Goal: Task Accomplishment & Management: Manage account settings

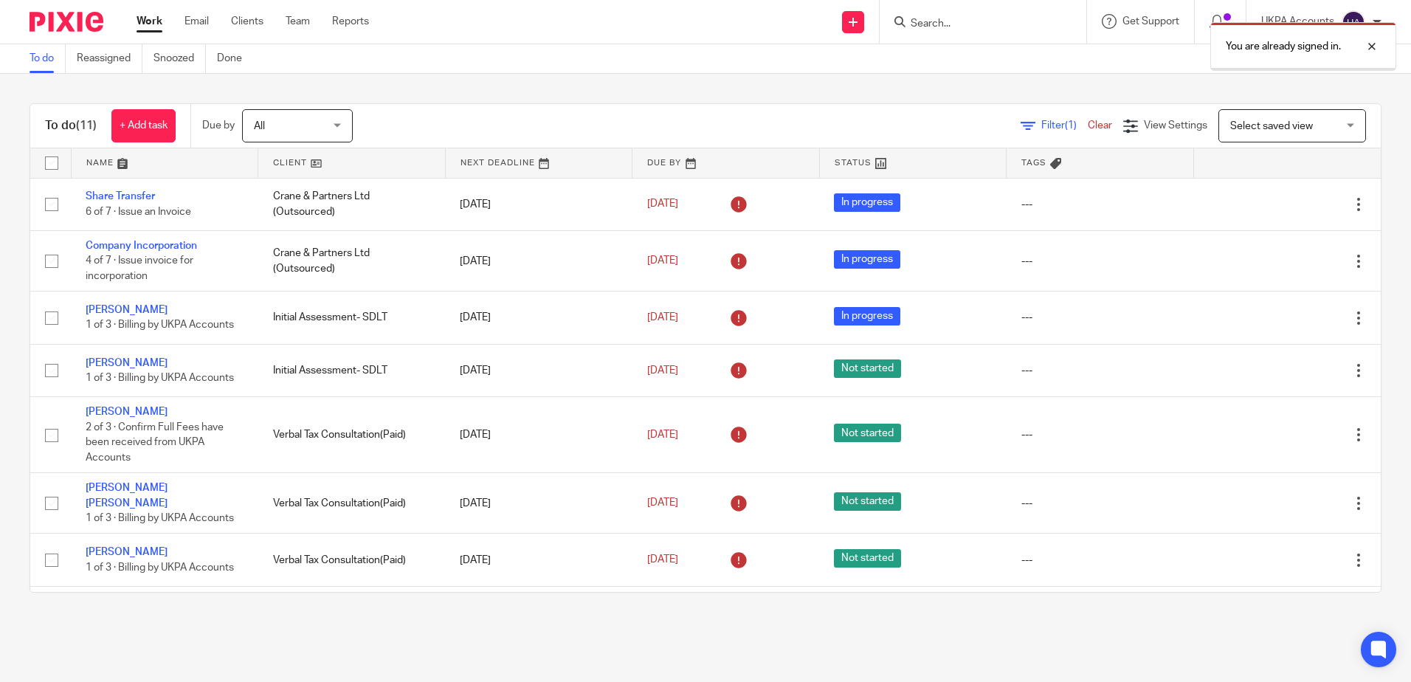
drag, startPoint x: 0, startPoint y: 0, endPoint x: 149, endPoint y: 60, distance: 160.6
click at [149, 60] on ul "To do Reassigned Snoozed Done" at bounding box center [147, 58] width 235 height 29
click at [171, 65] on link "Snoozed" at bounding box center [179, 58] width 52 height 29
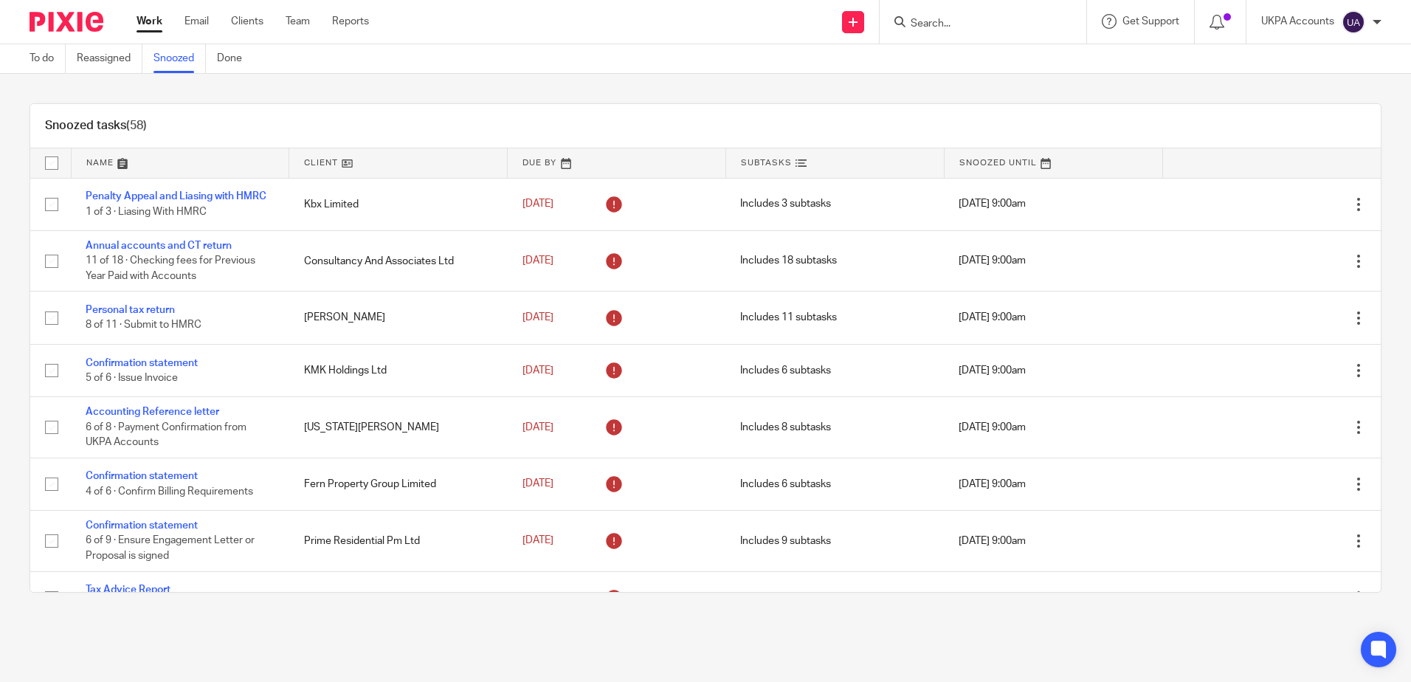
click at [846, 75] on div "Snoozed tasks (58) Name Client Due By Subtasks Snoozed Until Penalty Appeal and…" at bounding box center [705, 348] width 1411 height 548
click at [491, 87] on div "Snoozed tasks (58) Name Client Due By Subtasks Snoozed Until Penalty Appeal and…" at bounding box center [705, 348] width 1411 height 548
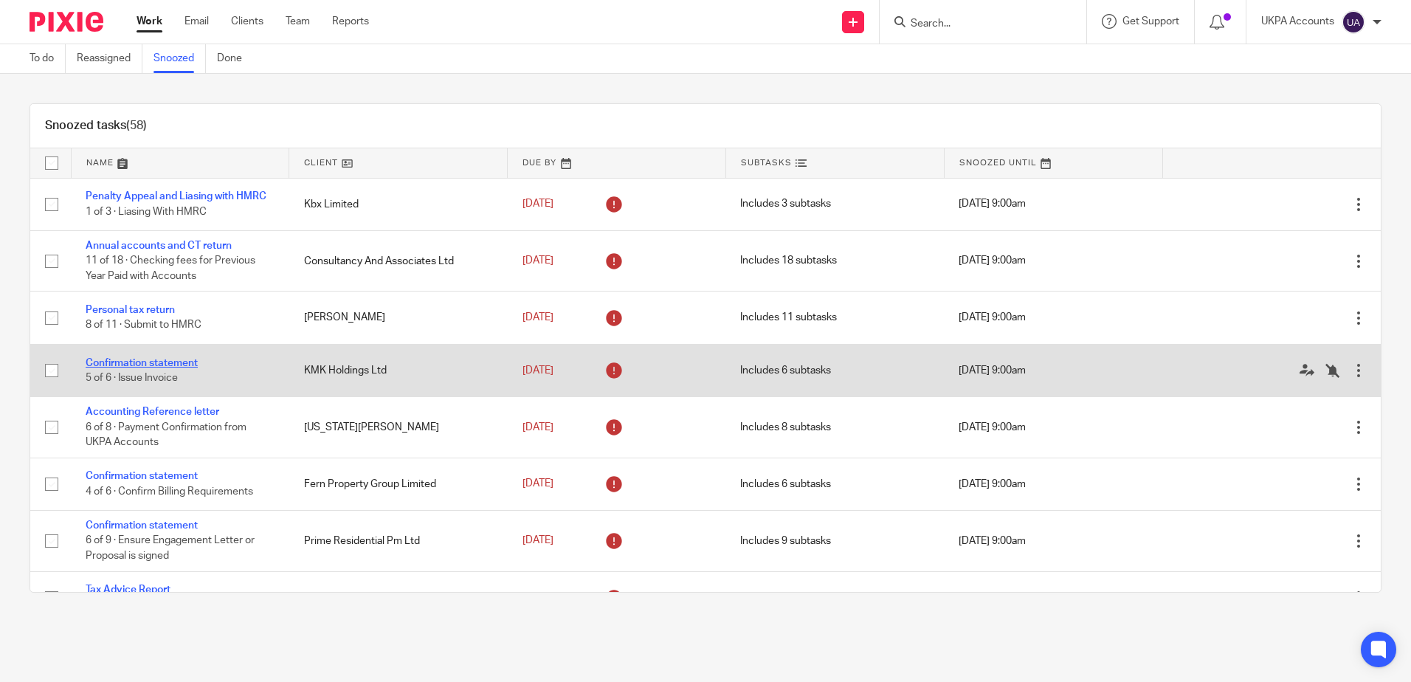
click at [185, 367] on link "Confirmation statement" at bounding box center [142, 363] width 112 height 10
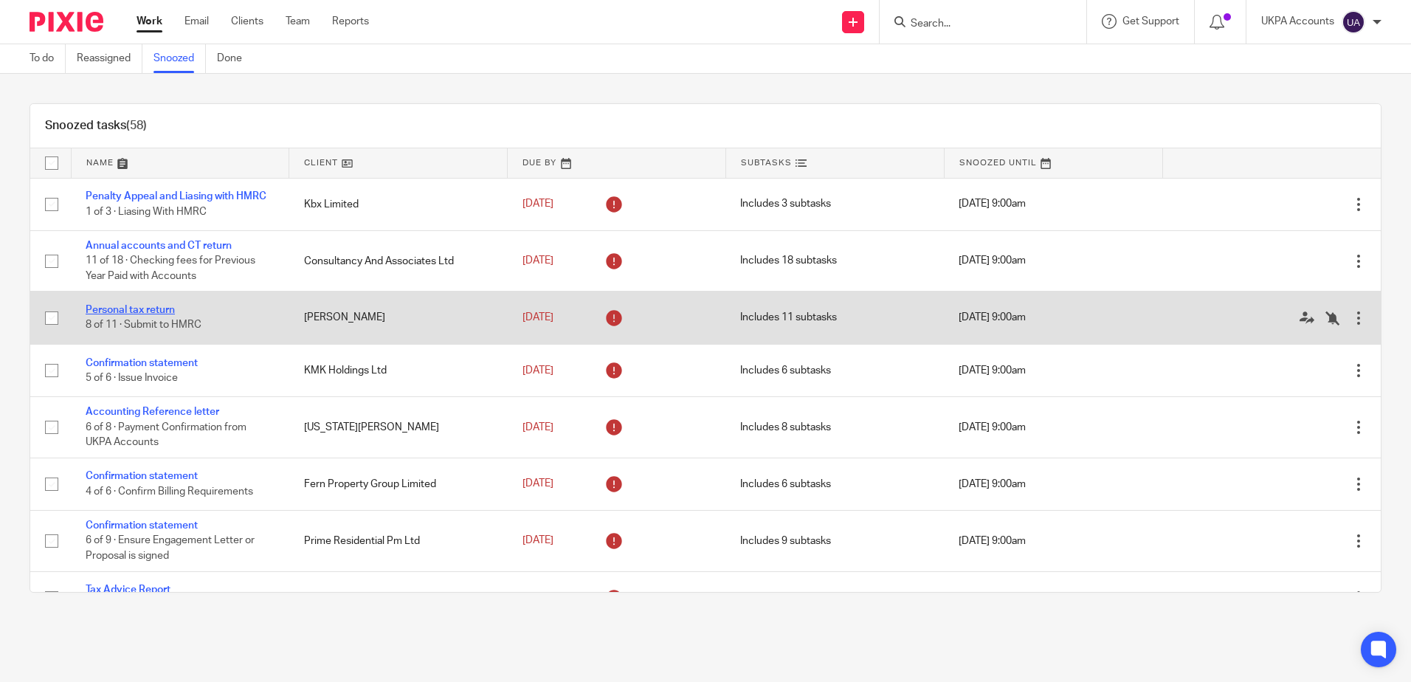
click at [128, 309] on link "Personal tax return" at bounding box center [130, 310] width 89 height 10
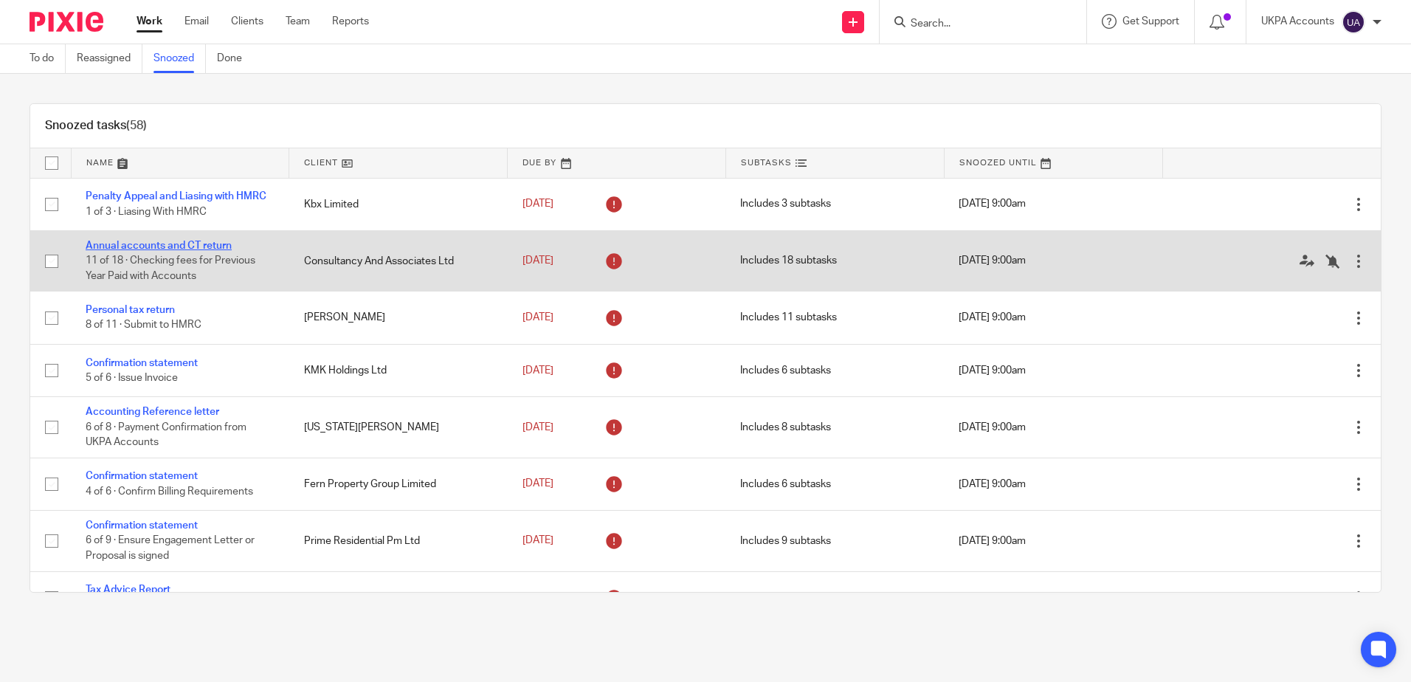
click at [199, 244] on link "Annual accounts and CT return" at bounding box center [159, 246] width 146 height 10
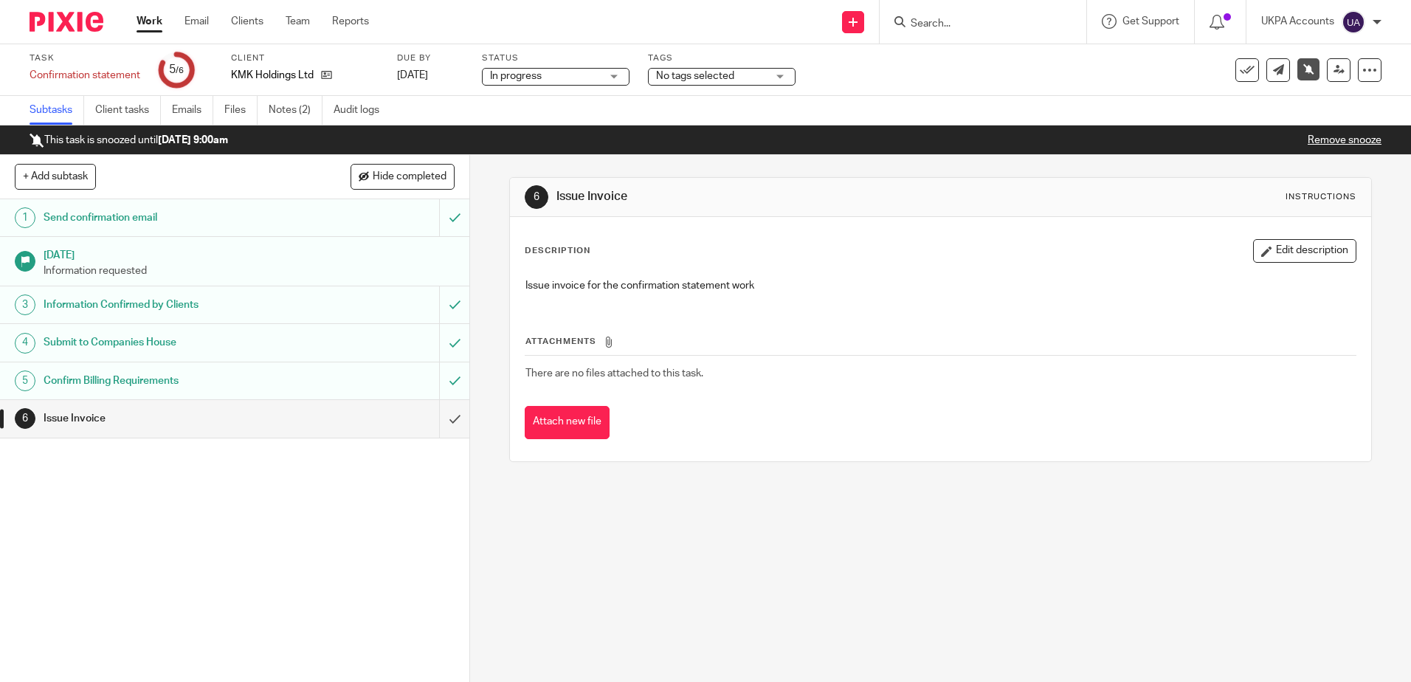
click at [595, 573] on div "6 Issue Invoice Instructions Description Edit description Issue invoice for the…" at bounding box center [940, 418] width 941 height 527
click at [303, 100] on link "Notes (2)" at bounding box center [296, 110] width 54 height 29
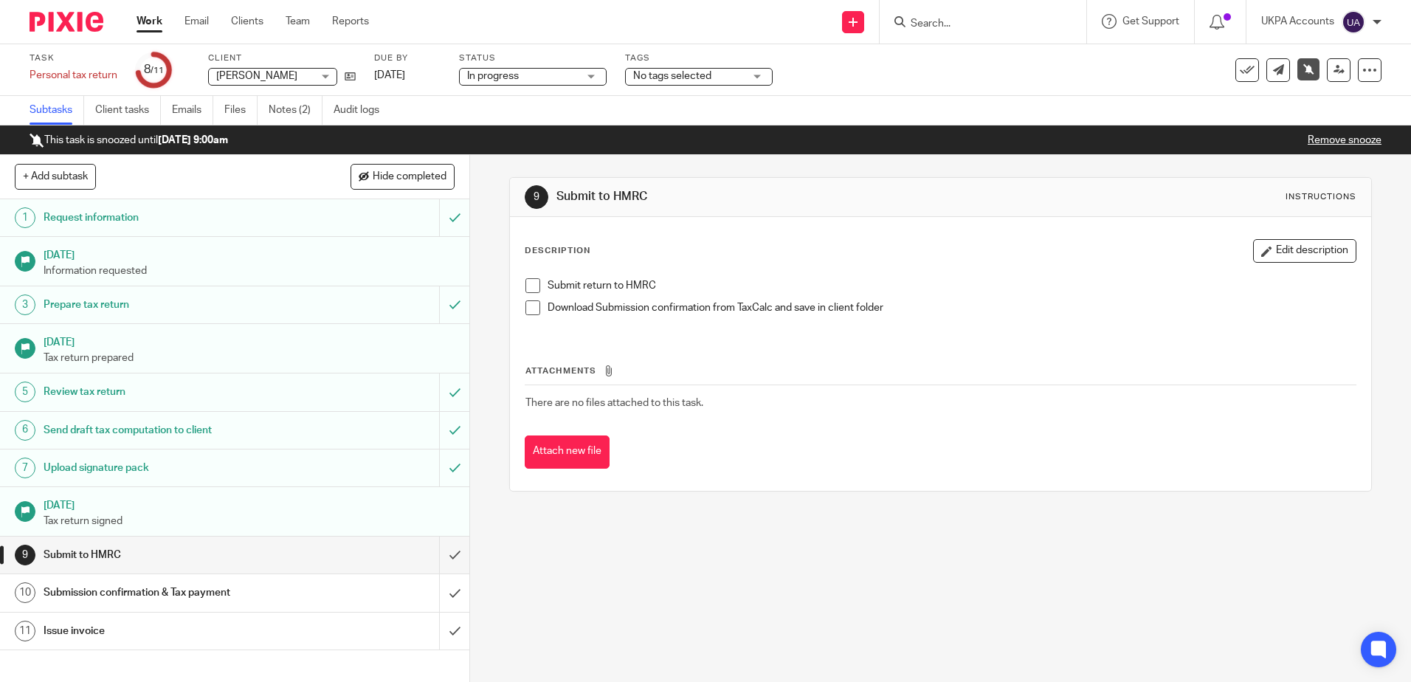
click at [583, 594] on div "9 Submit to HMRC Instructions Description Edit description Submit return to HMR…" at bounding box center [940, 418] width 941 height 527
drag, startPoint x: 274, startPoint y: 102, endPoint x: 285, endPoint y: 103, distance: 10.4
click at [274, 102] on link "Notes (2)" at bounding box center [296, 110] width 54 height 29
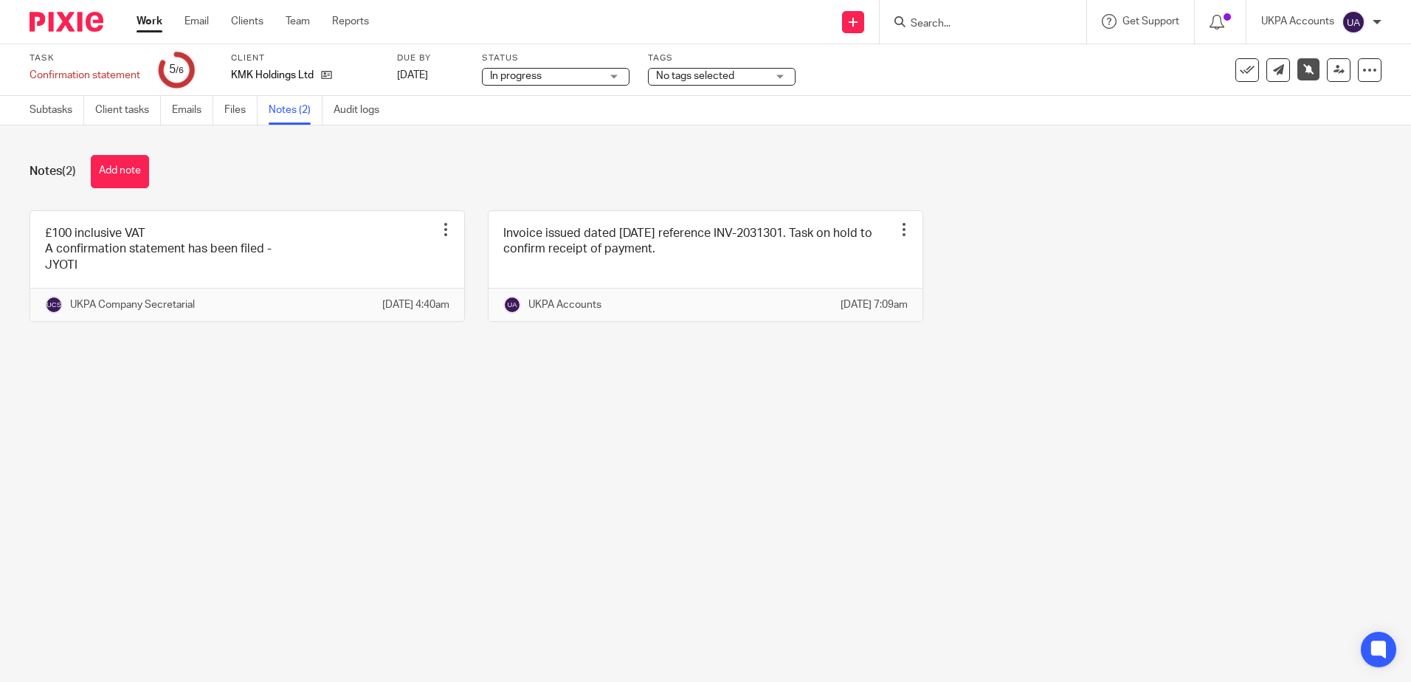
click at [535, 504] on main "Task Confirmation statement Save Confirmation statement 5 /6 Client KMK Holding…" at bounding box center [705, 341] width 1411 height 682
click at [404, 446] on main "Task Confirmation statement Save Confirmation statement 5 /6 Client KMK Holding…" at bounding box center [705, 341] width 1411 height 682
click at [344, 540] on main "Task Confirmation statement Save Confirmation statement 5 /6 Client KMK Holding…" at bounding box center [705, 341] width 1411 height 682
drag, startPoint x: 363, startPoint y: 412, endPoint x: 363, endPoint y: 390, distance: 22.1
click at [363, 412] on main "Task Confirmation statement Save Confirmation statement 5 /6 Client KMK Holding…" at bounding box center [705, 341] width 1411 height 682
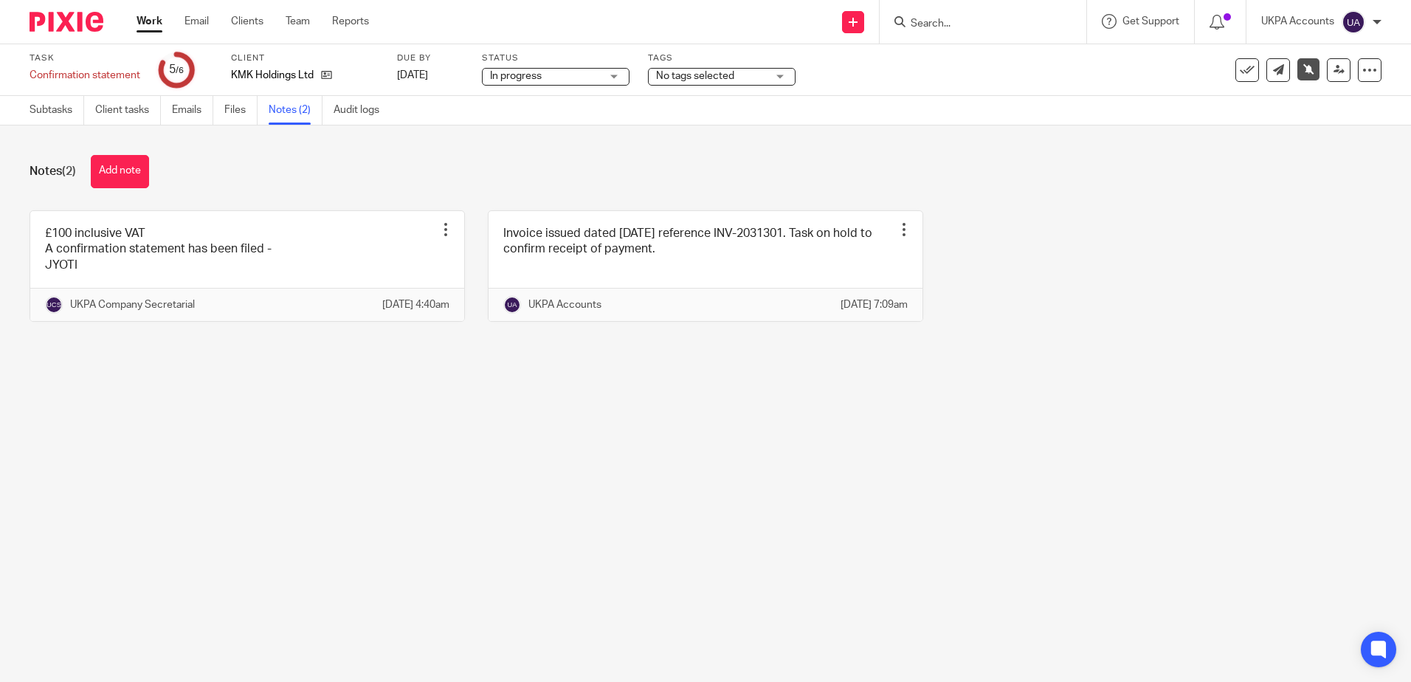
drag, startPoint x: 149, startPoint y: 471, endPoint x: 105, endPoint y: 359, distance: 120.6
click at [149, 471] on main "Task Confirmation statement Save Confirmation statement 5 /6 Client KMK Holding…" at bounding box center [705, 341] width 1411 height 682
drag, startPoint x: 55, startPoint y: 107, endPoint x: 302, endPoint y: 492, distance: 457.2
click at [56, 107] on link "Subtasks" at bounding box center [57, 110] width 55 height 29
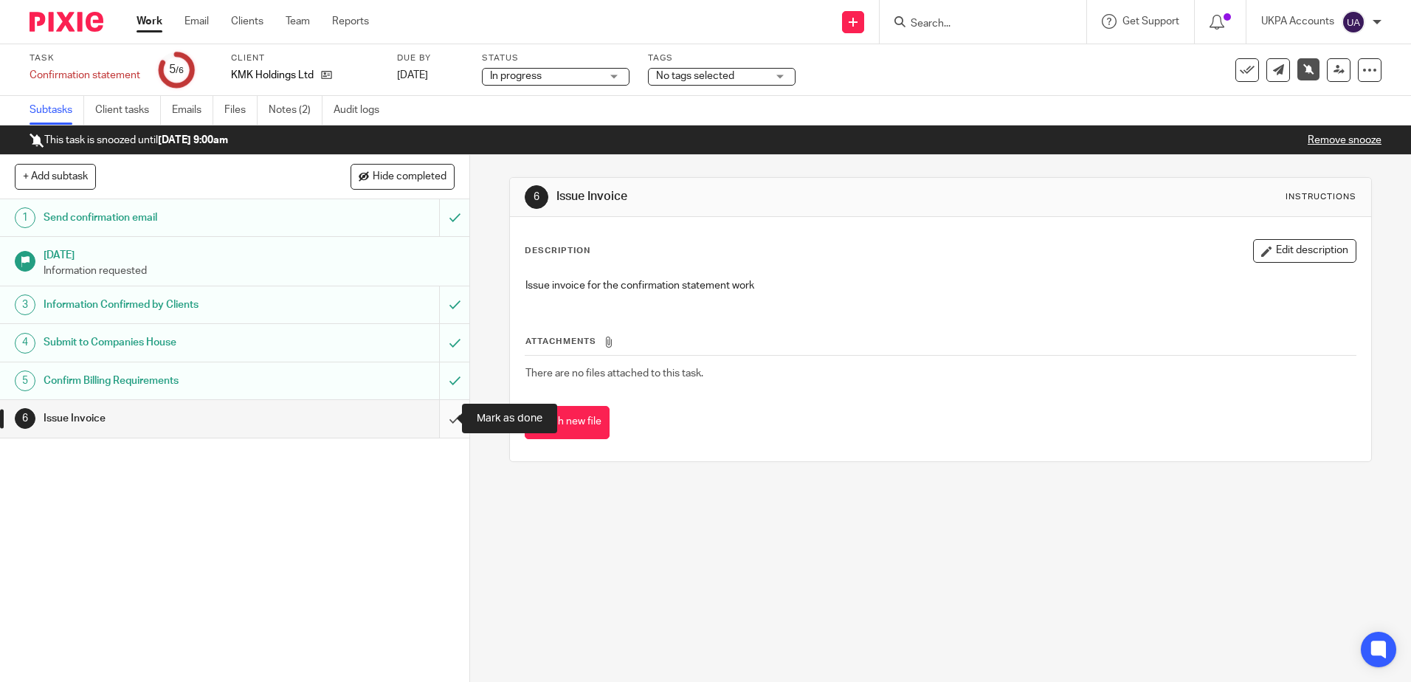
click at [439, 421] on input "submit" at bounding box center [234, 418] width 469 height 37
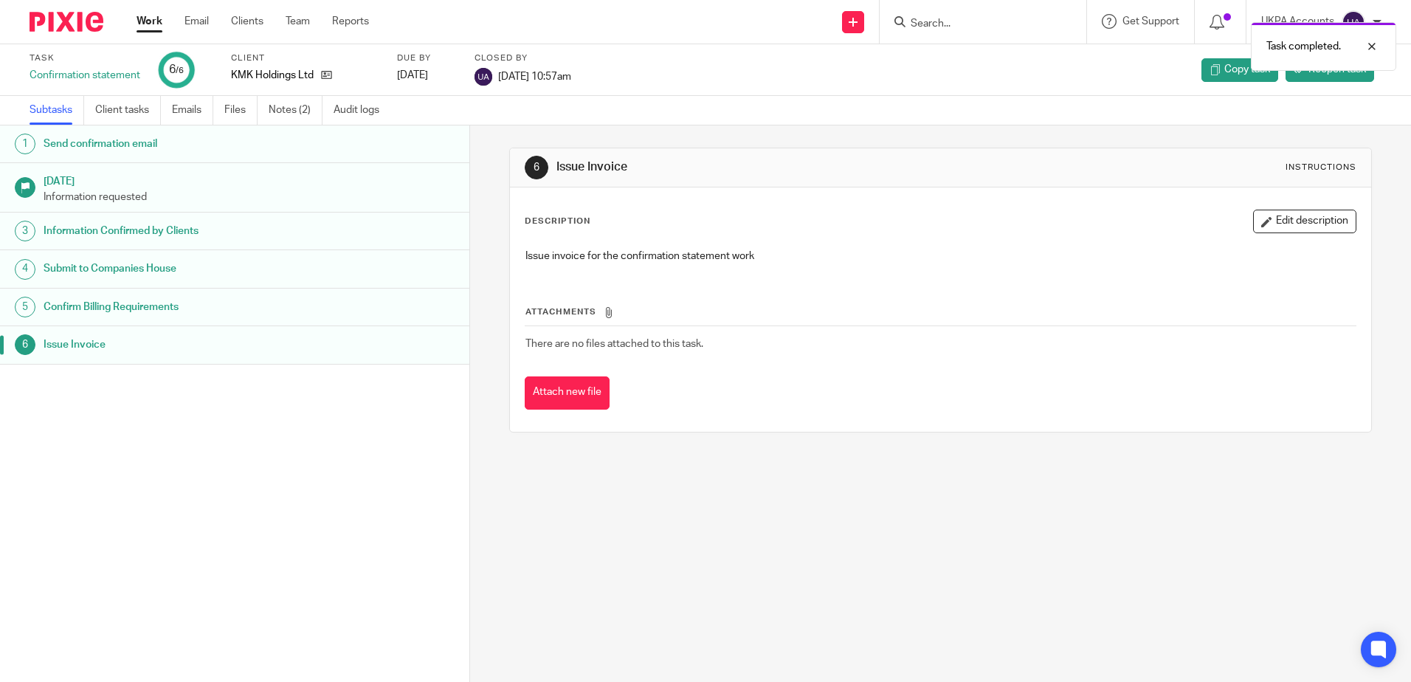
click at [971, 588] on div "6 Issue Invoice Instructions Description Edit description Issue invoice for the…" at bounding box center [940, 403] width 941 height 556
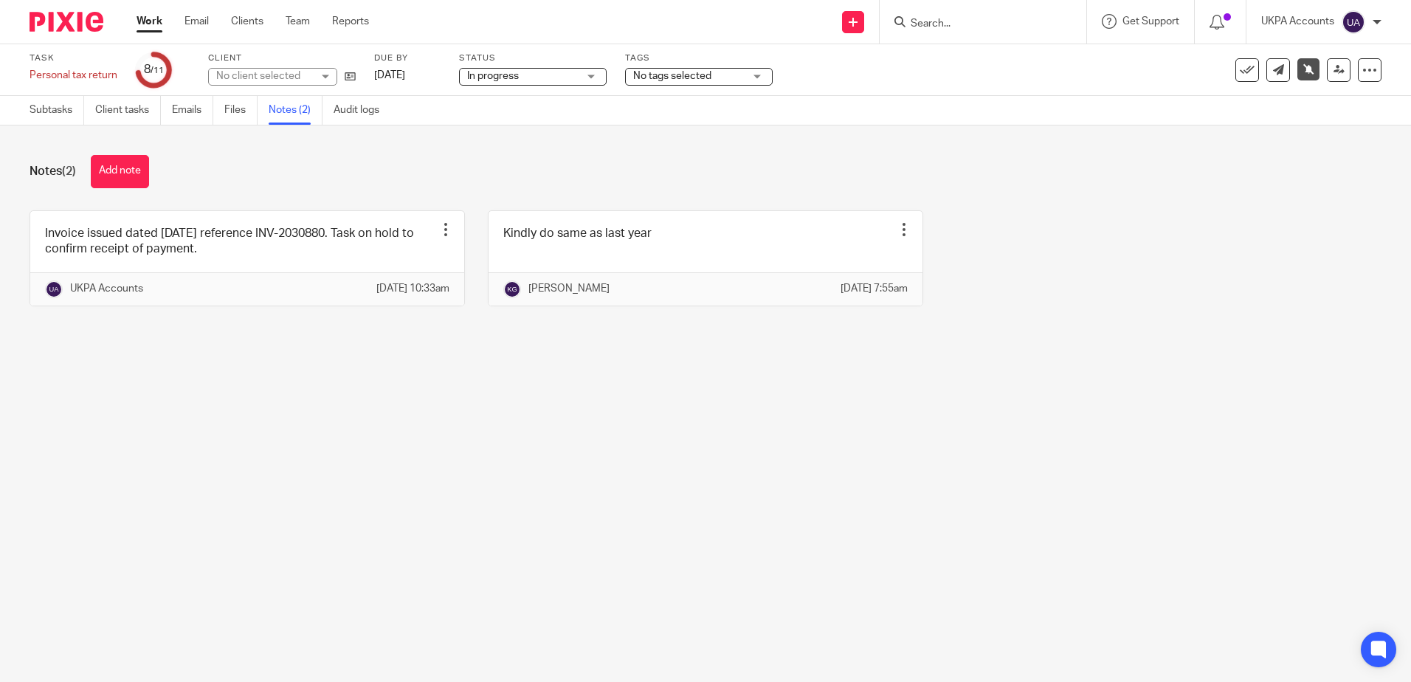
click at [333, 479] on main "Task Personal tax return Save Personal tax return 8 /11 Client No client select…" at bounding box center [705, 341] width 1411 height 682
click at [588, 491] on main "Task Personal tax return Save Personal tax return 8 /11 Client No client select…" at bounding box center [705, 341] width 1411 height 682
click at [63, 114] on link "Subtasks" at bounding box center [57, 110] width 55 height 29
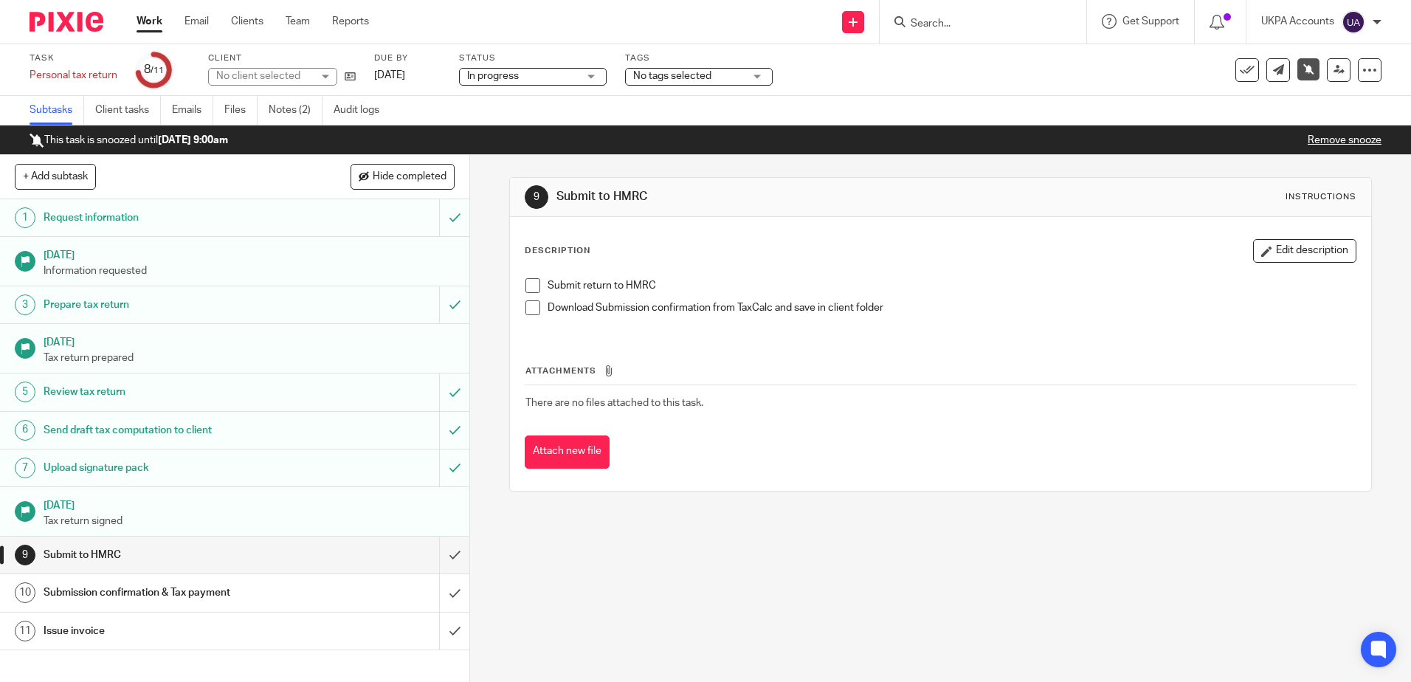
click at [618, 564] on div "9 Submit to HMRC Instructions Description Edit description Submit return to HMR…" at bounding box center [940, 418] width 941 height 527
click at [609, 595] on div "9 Submit to HMRC Instructions Description Edit description Submit return to HMR…" at bounding box center [940, 418] width 941 height 527
click at [726, 620] on div "9 Submit to HMRC Instructions Description Edit description Submit return to HMR…" at bounding box center [940, 418] width 941 height 527
click at [297, 106] on link "Notes (2)" at bounding box center [296, 110] width 54 height 29
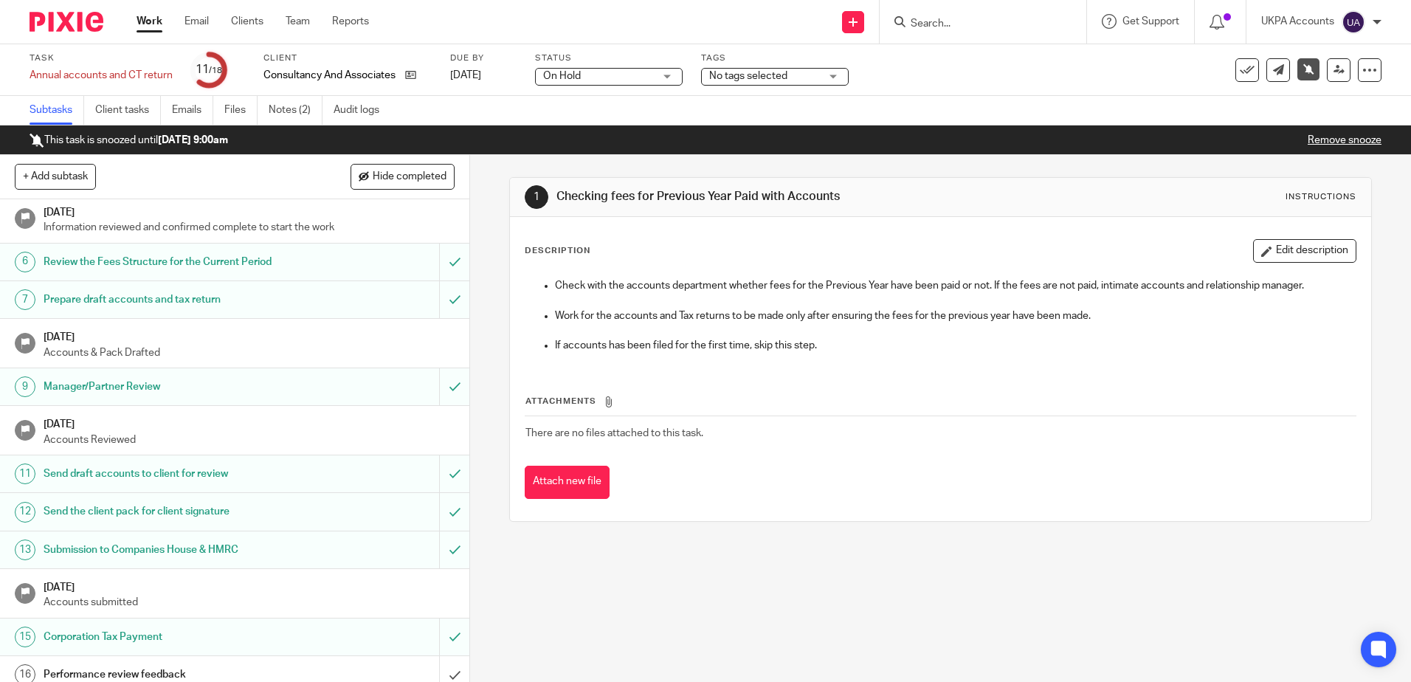
scroll to position [256, 0]
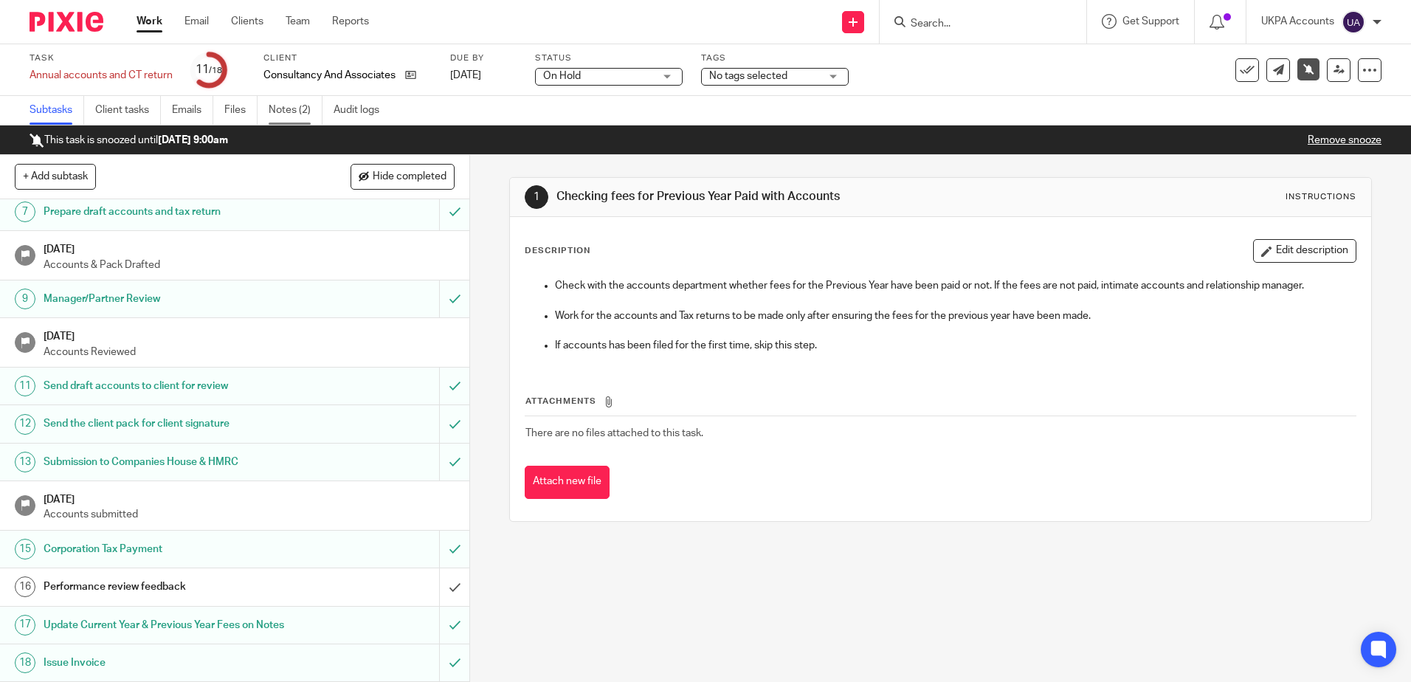
click at [310, 111] on link "Notes (2)" at bounding box center [296, 110] width 54 height 29
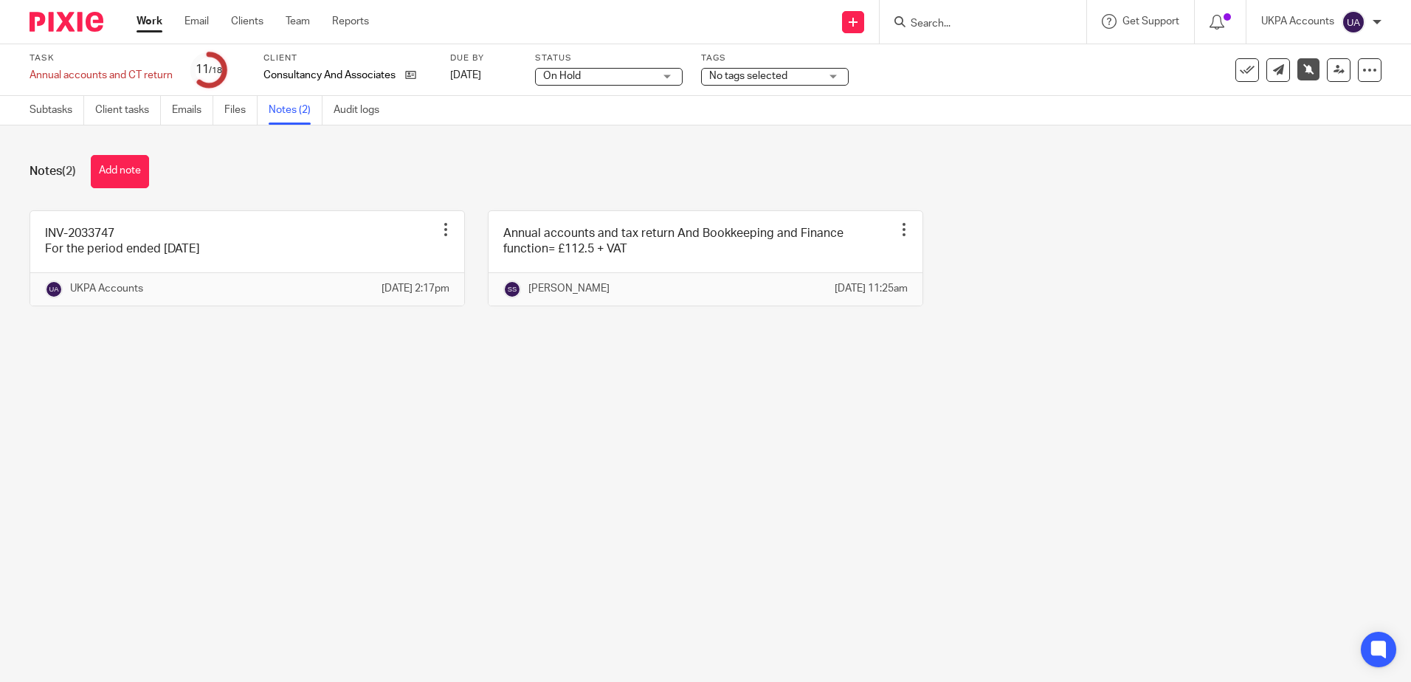
click at [739, 411] on main "Task Annual accounts and CT return Save Annual accounts and CT return 11 /18 Cl…" at bounding box center [705, 341] width 1411 height 682
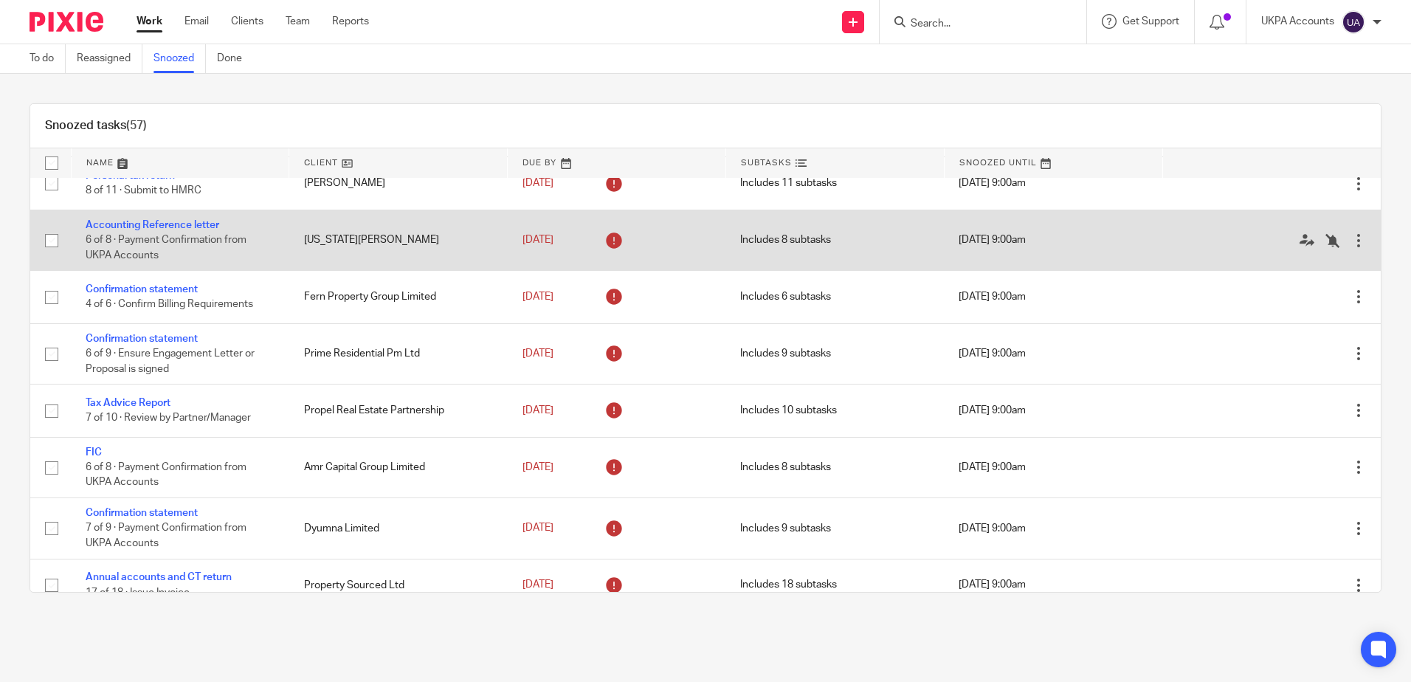
scroll to position [148, 0]
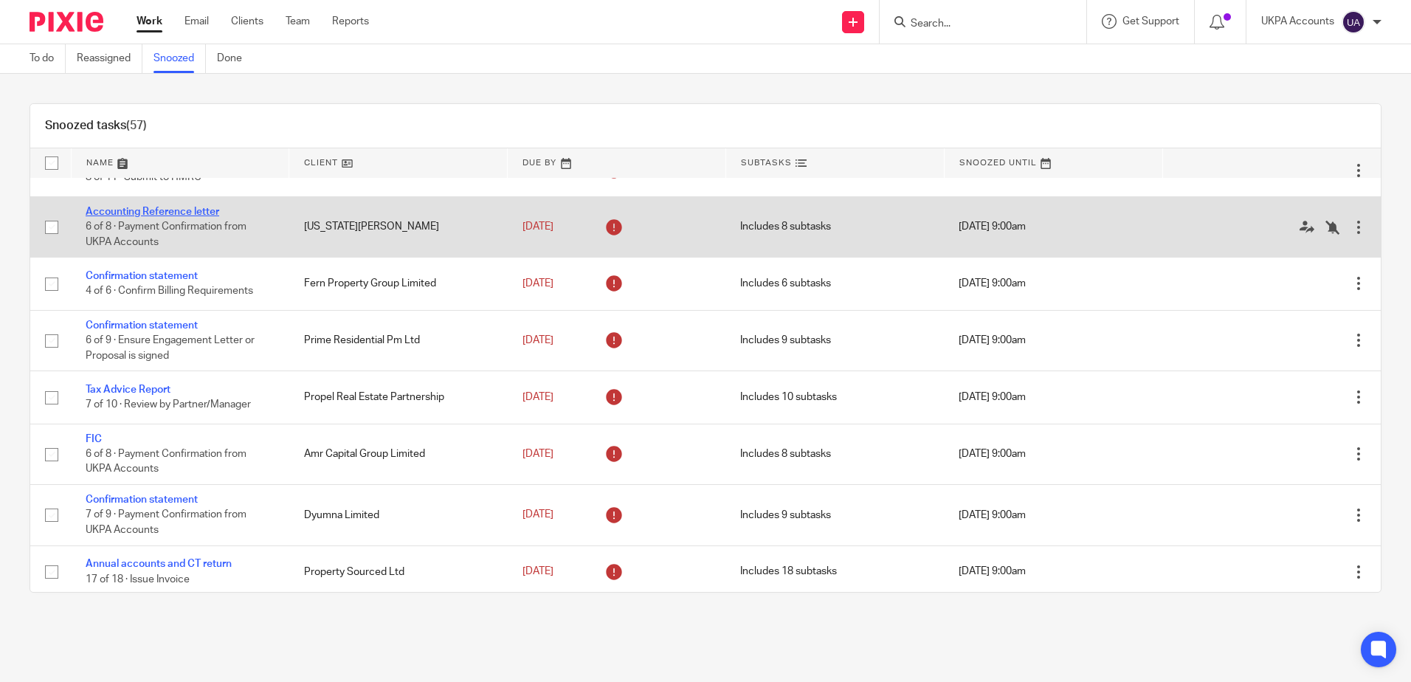
click at [212, 210] on link "Accounting Reference letter" at bounding box center [153, 212] width 134 height 10
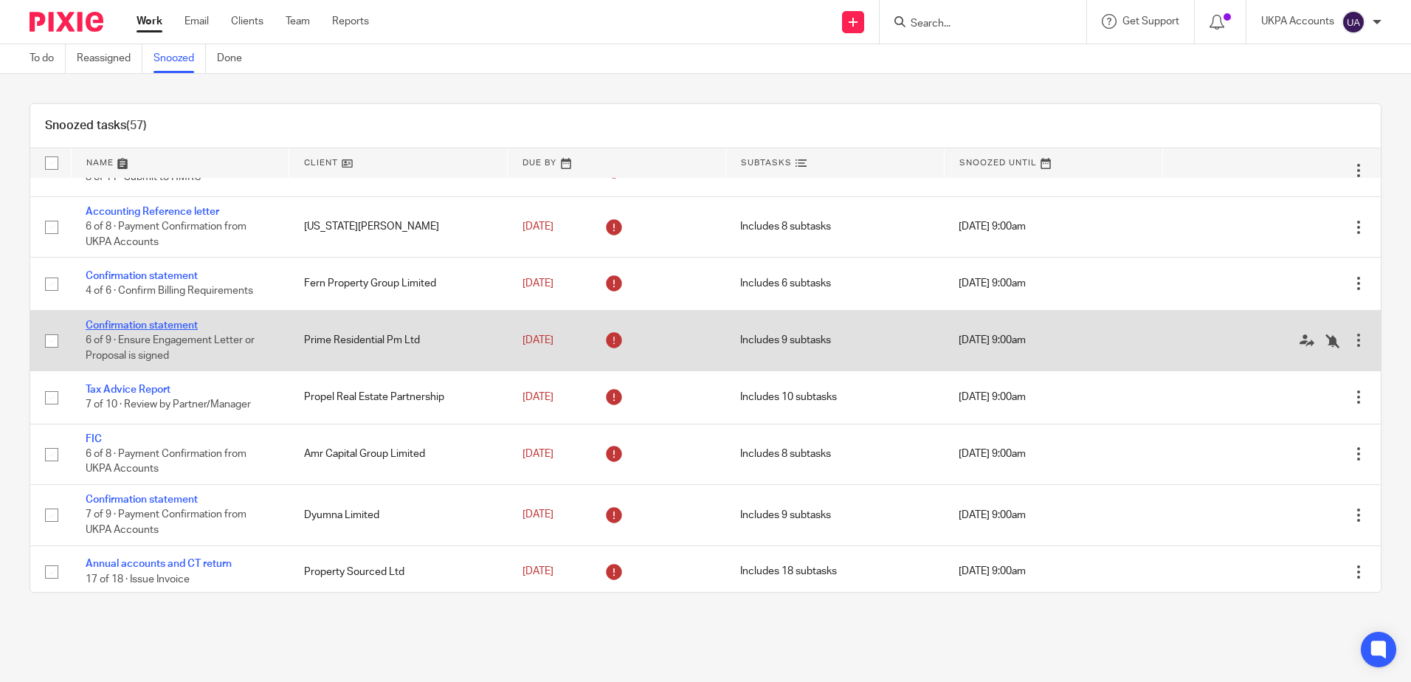
click at [162, 325] on link "Confirmation statement" at bounding box center [142, 325] width 112 height 10
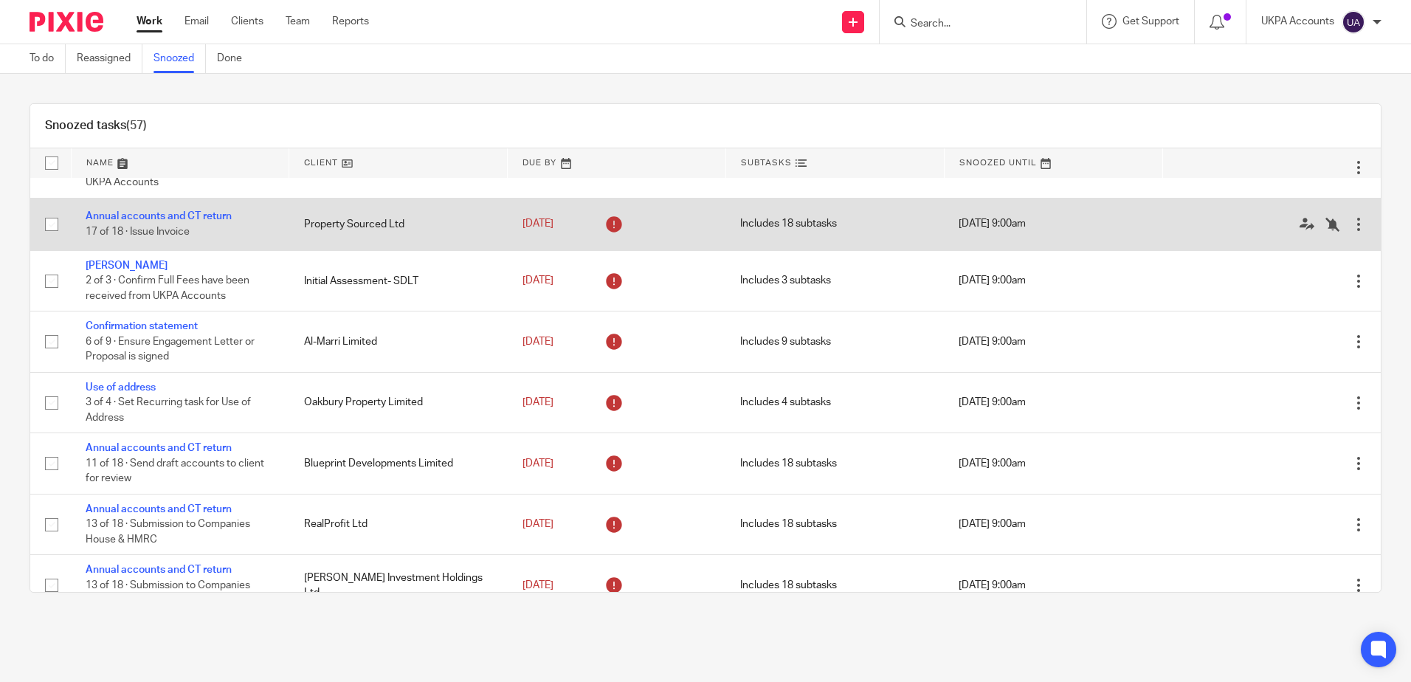
scroll to position [516, 0]
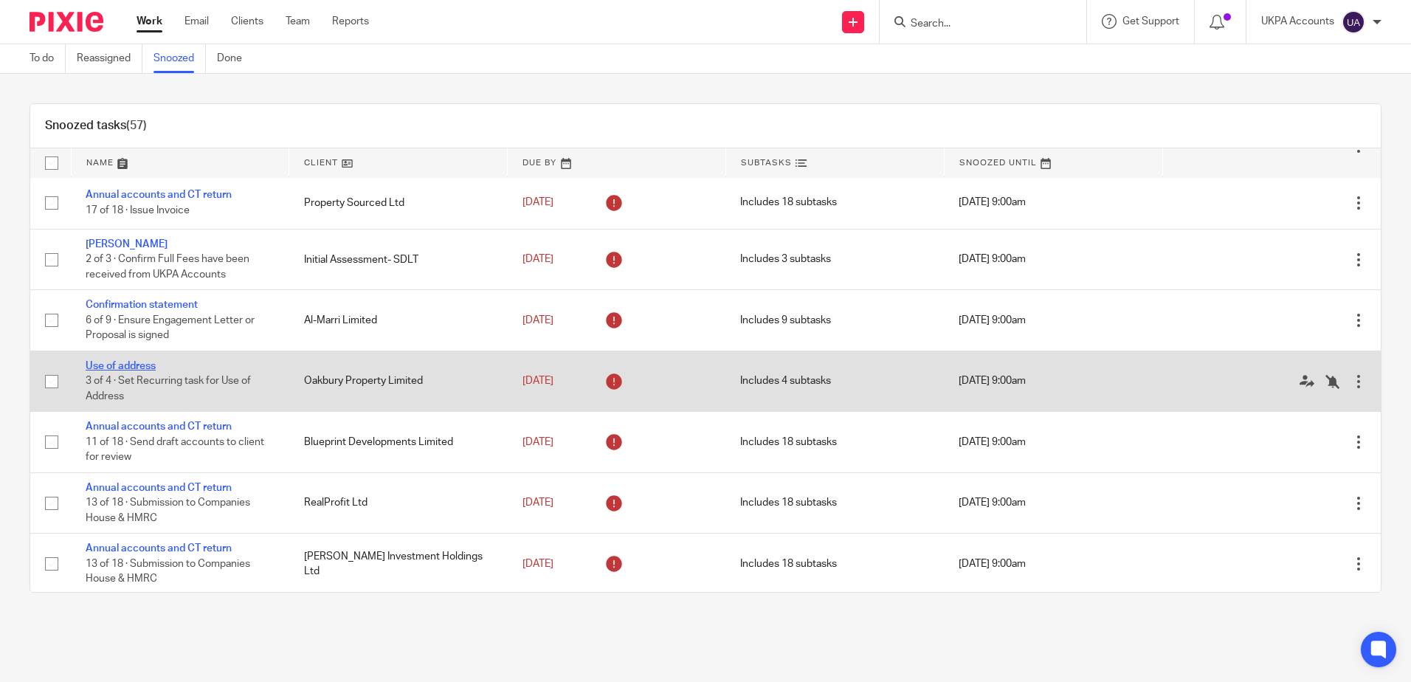
click at [116, 365] on link "Use of address" at bounding box center [121, 366] width 70 height 10
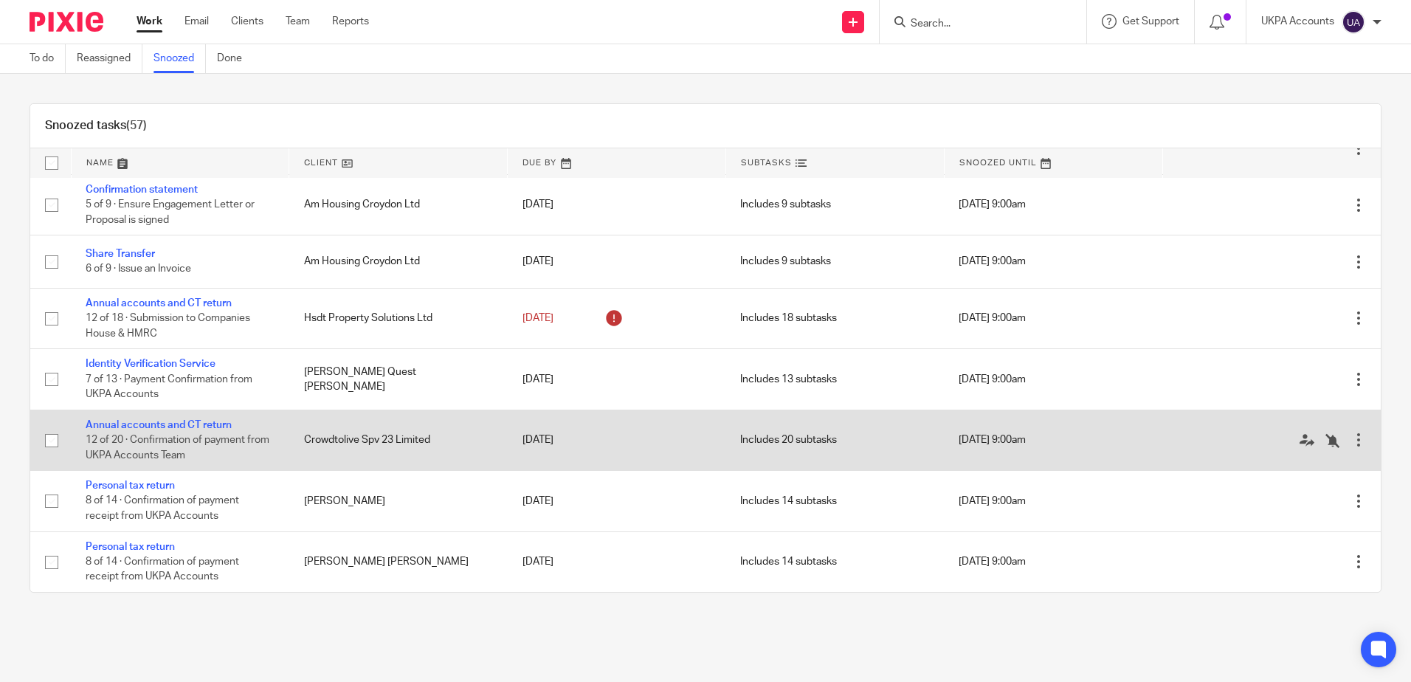
scroll to position [2963, 0]
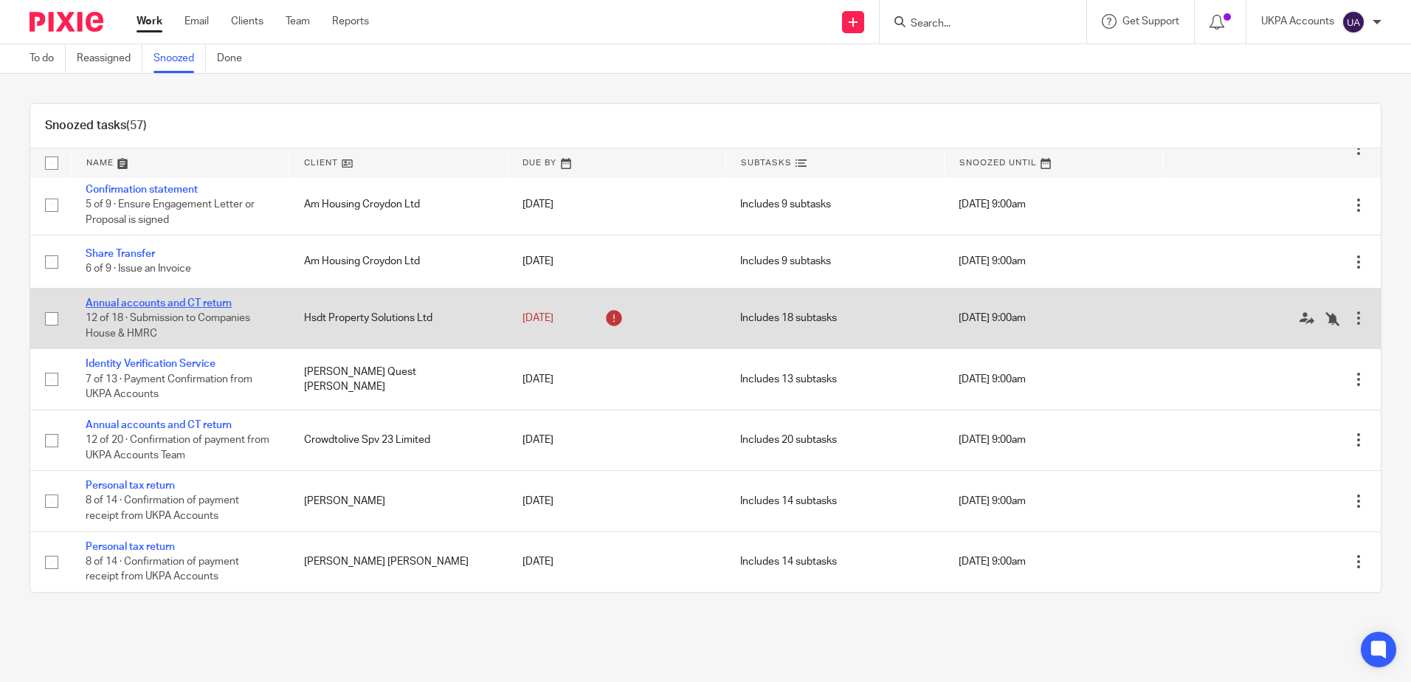
click at [183, 298] on link "Annual accounts and CT return" at bounding box center [159, 303] width 146 height 10
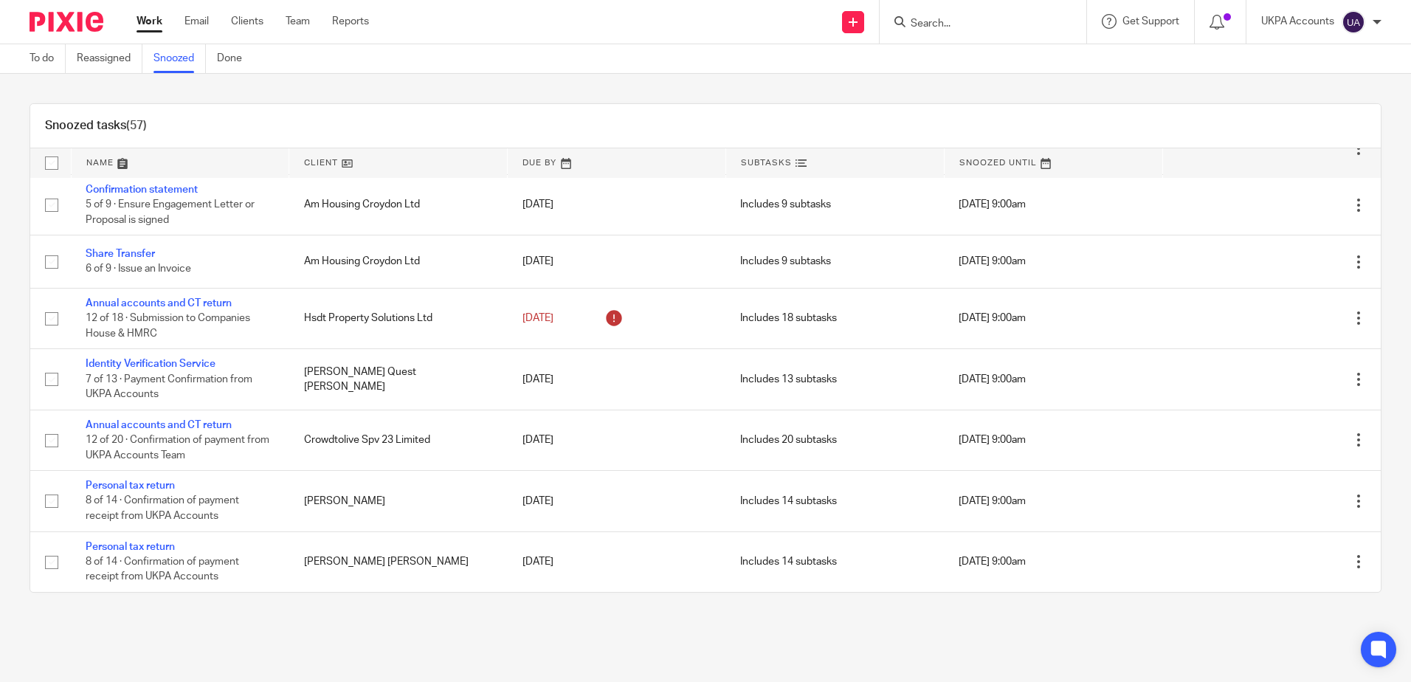
click at [490, 638] on main "To do Reassigned Snoozed Done Snoozed tasks (57) Name Client Due By Subtasks Sn…" at bounding box center [705, 341] width 1411 height 682
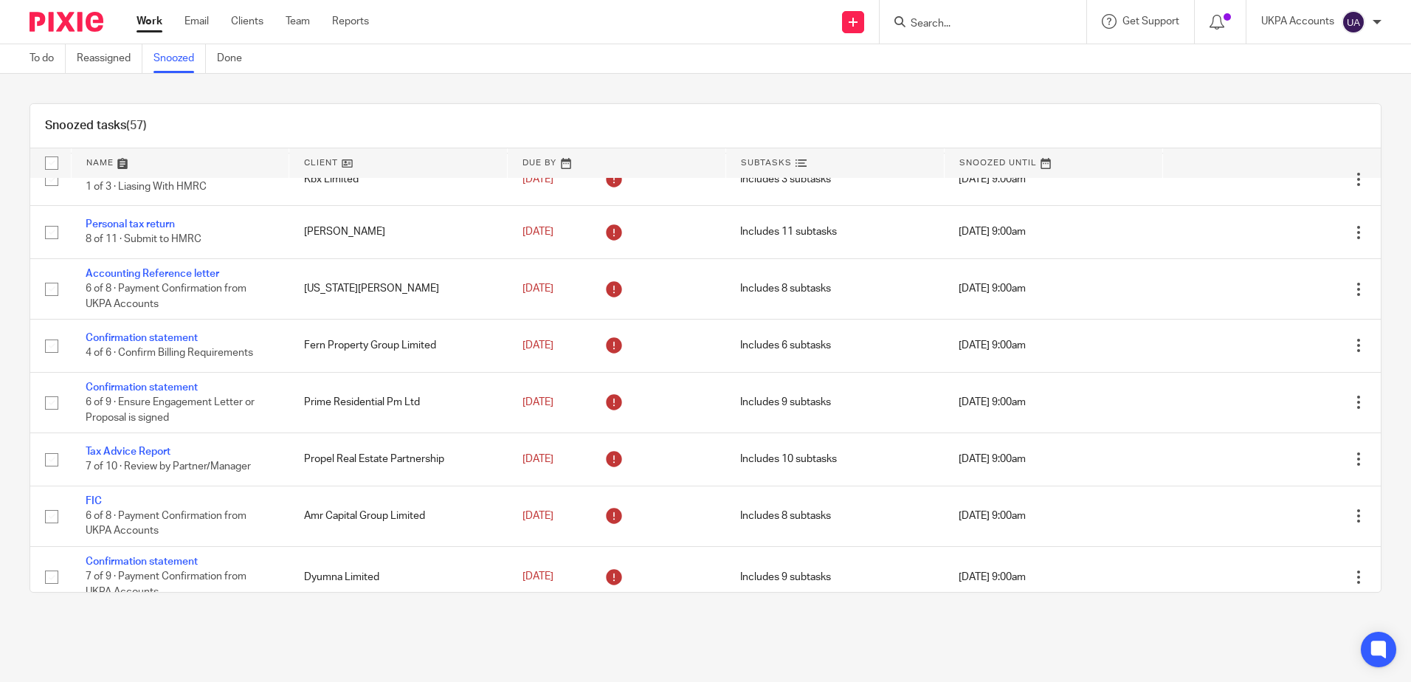
scroll to position [0, 0]
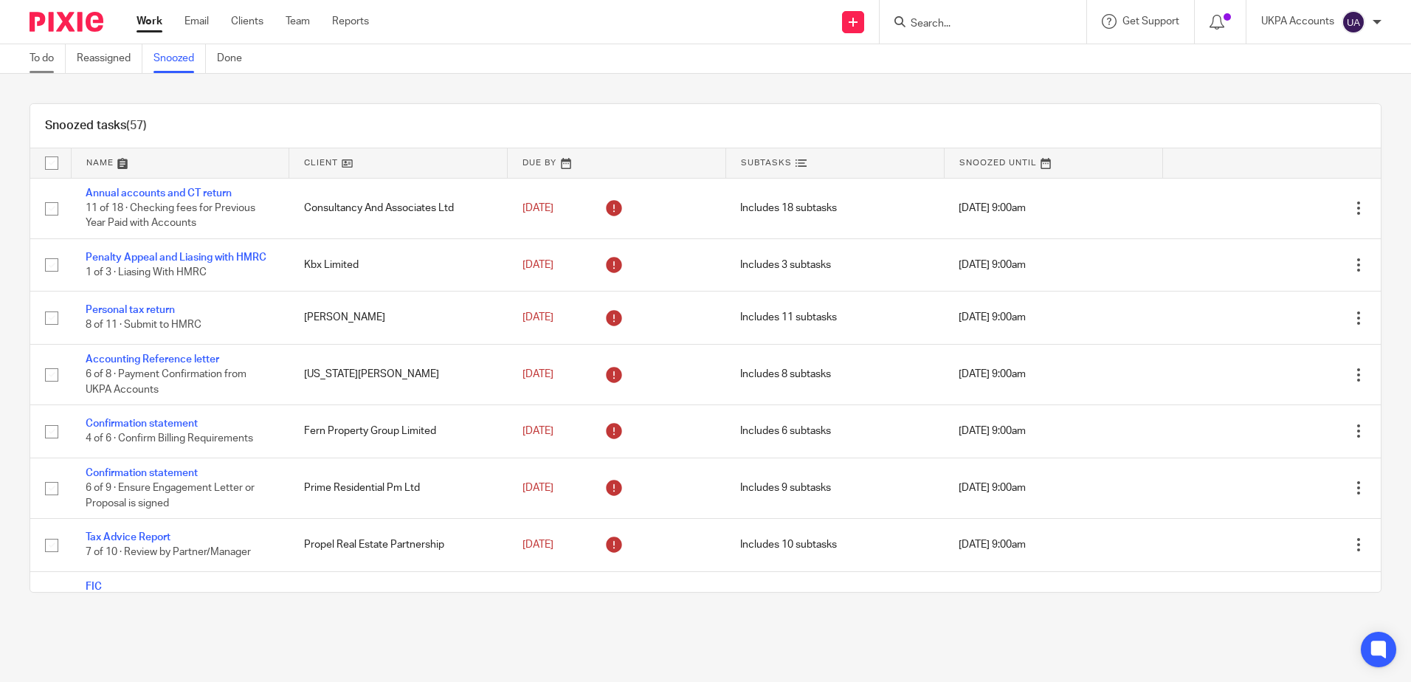
click at [32, 55] on link "To do" at bounding box center [48, 58] width 36 height 29
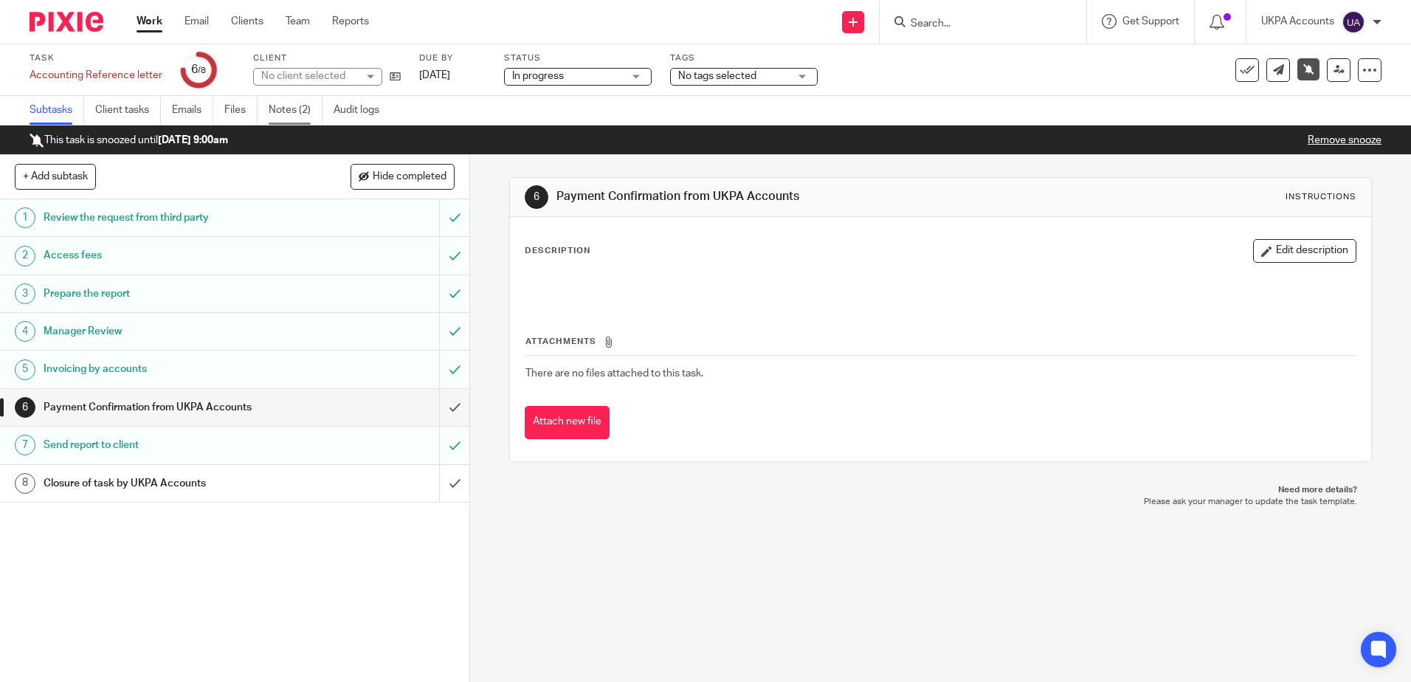
click at [283, 94] on div "Task Accounting Reference letter Save Accounting Reference letter 6 /8 Client N…" at bounding box center [705, 70] width 1411 height 52
click at [293, 113] on link "Notes (2)" at bounding box center [296, 110] width 54 height 29
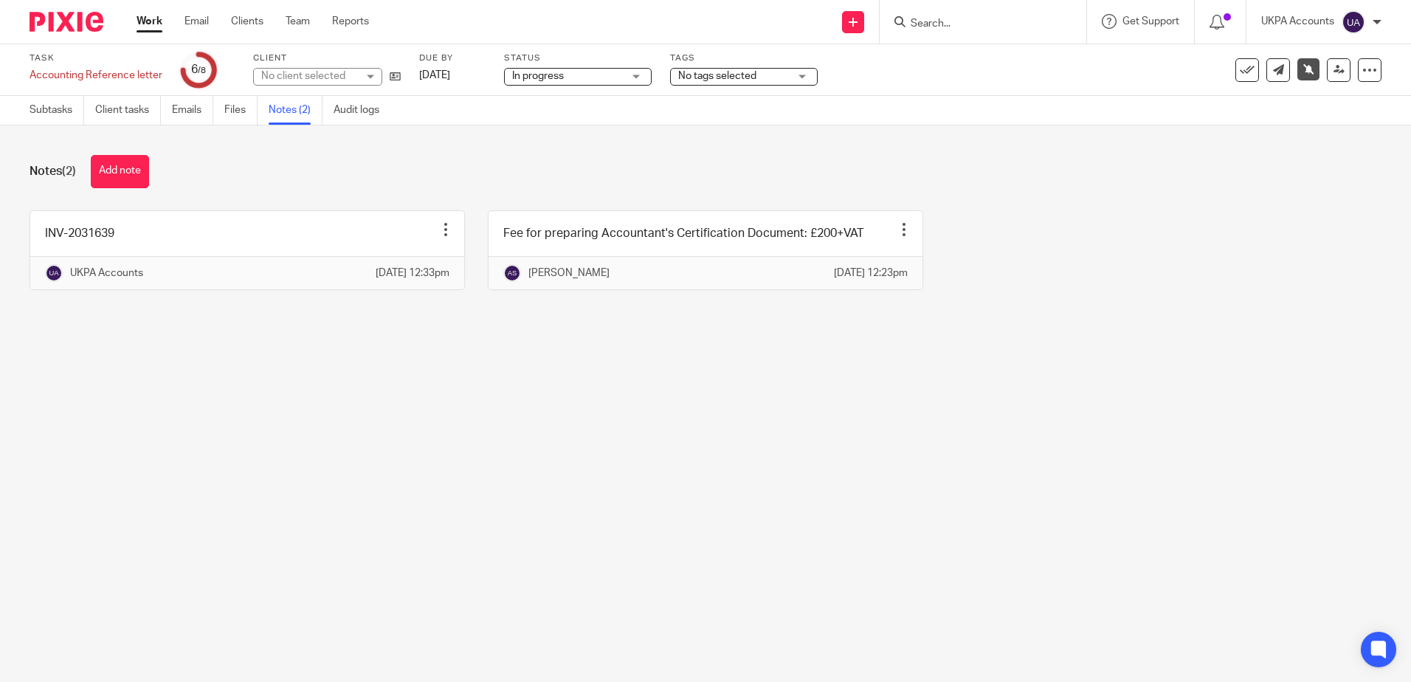
click at [769, 542] on main "Task Accounting Reference letter Save Accounting Reference letter 6 /8 Client N…" at bounding box center [705, 341] width 1411 height 682
click at [229, 441] on main "Task Accounting Reference letter Save Accounting Reference letter 6 /8 Client N…" at bounding box center [705, 341] width 1411 height 682
click at [601, 460] on main "Task Accounting Reference letter Save Accounting Reference letter 6 /8 Client G…" at bounding box center [705, 341] width 1411 height 682
click at [412, 466] on main "Task Accounting Reference letter Save Accounting Reference letter 6 /8 Client G…" at bounding box center [705, 341] width 1411 height 682
drag, startPoint x: 568, startPoint y: 492, endPoint x: 158, endPoint y: 138, distance: 541.9
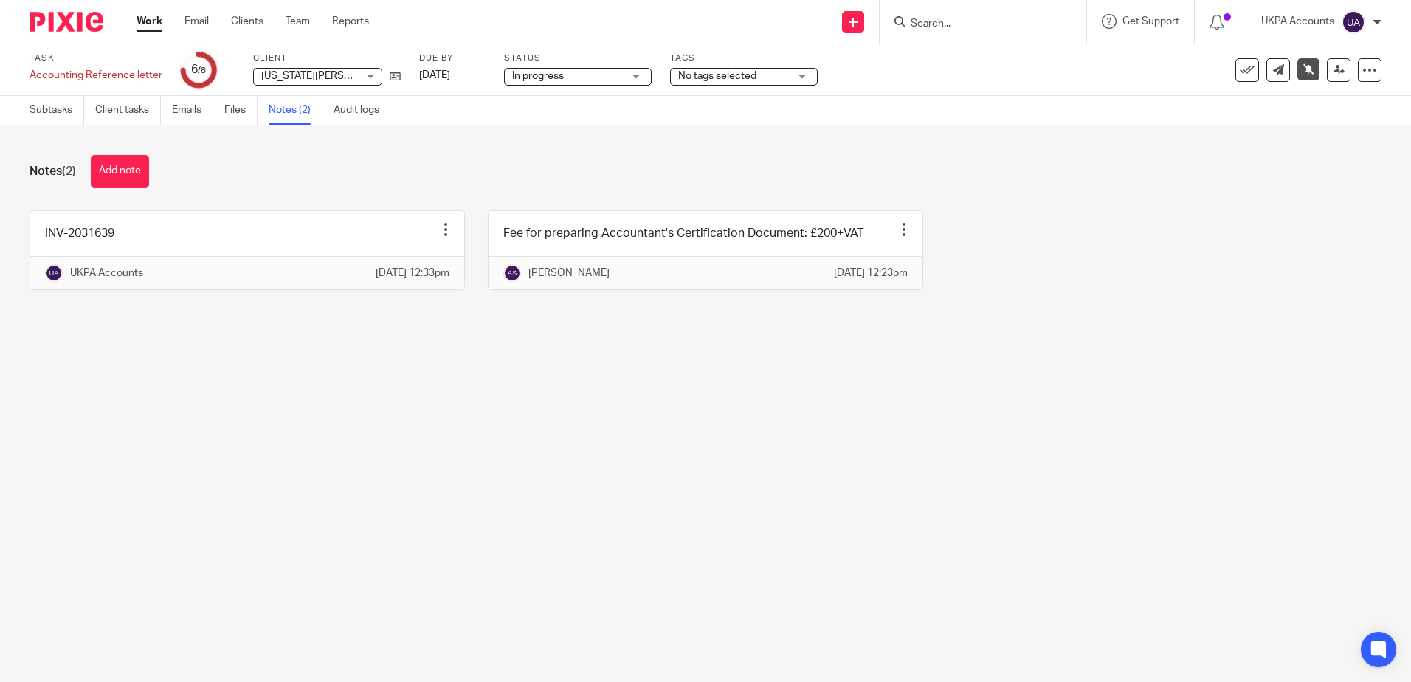
click at [568, 492] on main "Task Accounting Reference letter Save Accounting Reference letter 6 /8 Client G…" at bounding box center [705, 341] width 1411 height 682
click at [545, 450] on main "Task Accounting Reference letter Save Accounting Reference letter 6 /8 Client G…" at bounding box center [705, 341] width 1411 height 682
click at [465, 456] on main "Task Accounting Reference letter Save Accounting Reference letter 6 /8 Client G…" at bounding box center [705, 341] width 1411 height 682
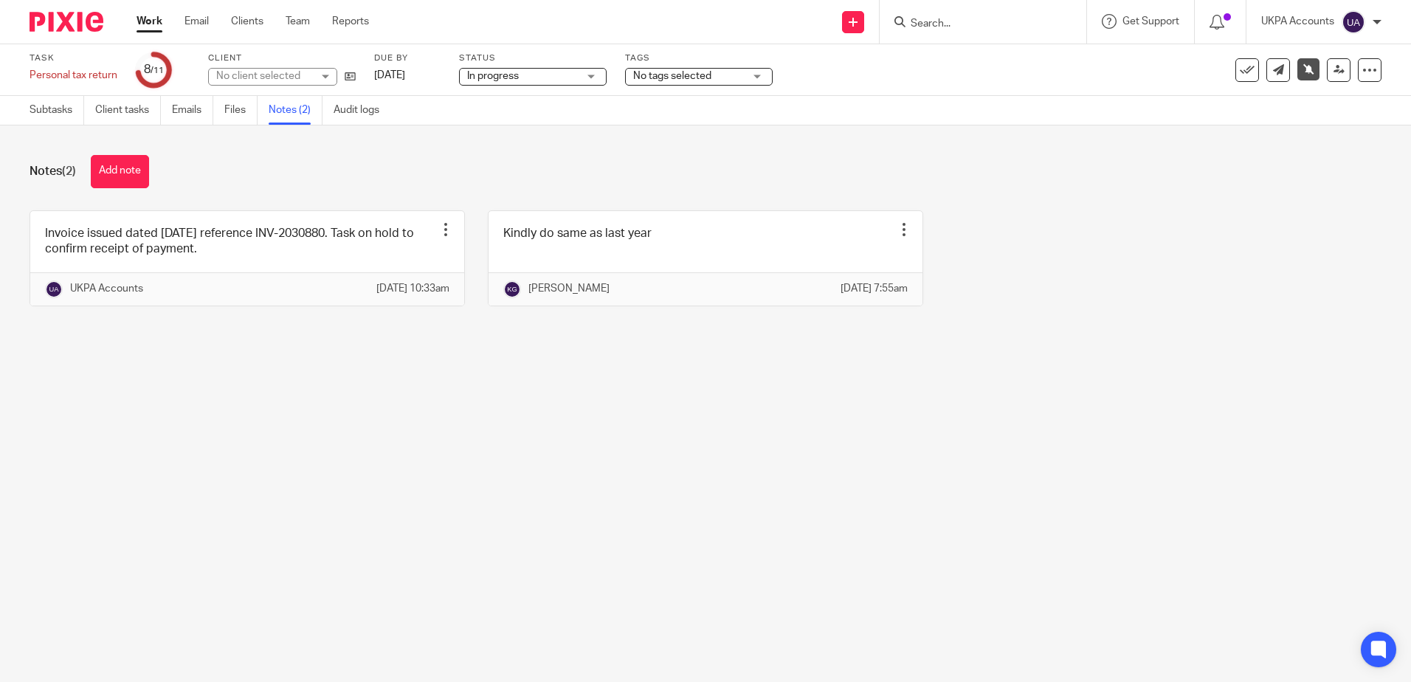
click at [716, 460] on main "Task Personal tax return Save Personal tax return 8 /11 Client No client select…" at bounding box center [705, 341] width 1411 height 682
click at [785, 572] on main "Task Personal tax return Save Personal tax return 8 /11 Client [PERSON_NAME] [P…" at bounding box center [705, 341] width 1411 height 682
click at [533, 487] on main "Task Personal tax return Save Personal tax return 8 /11 Client [PERSON_NAME] [P…" at bounding box center [705, 341] width 1411 height 682
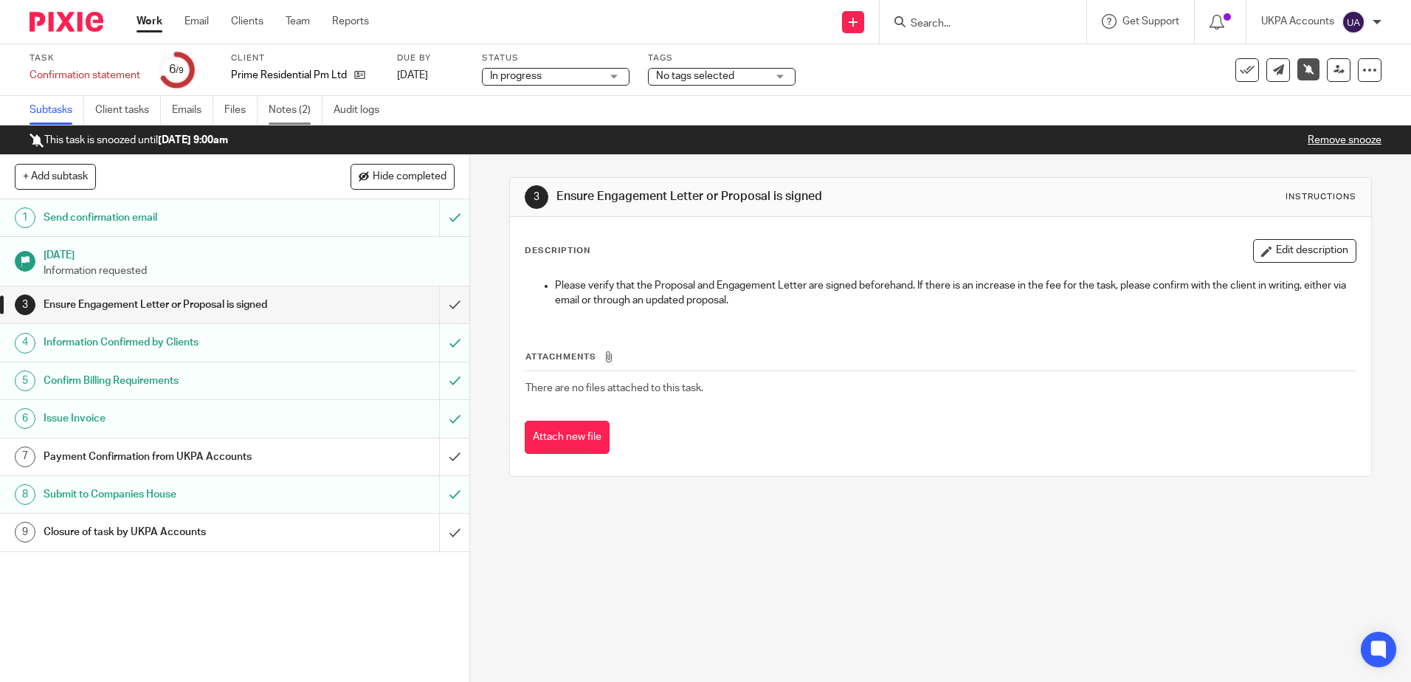
click at [277, 114] on link "Notes (2)" at bounding box center [296, 110] width 54 height 29
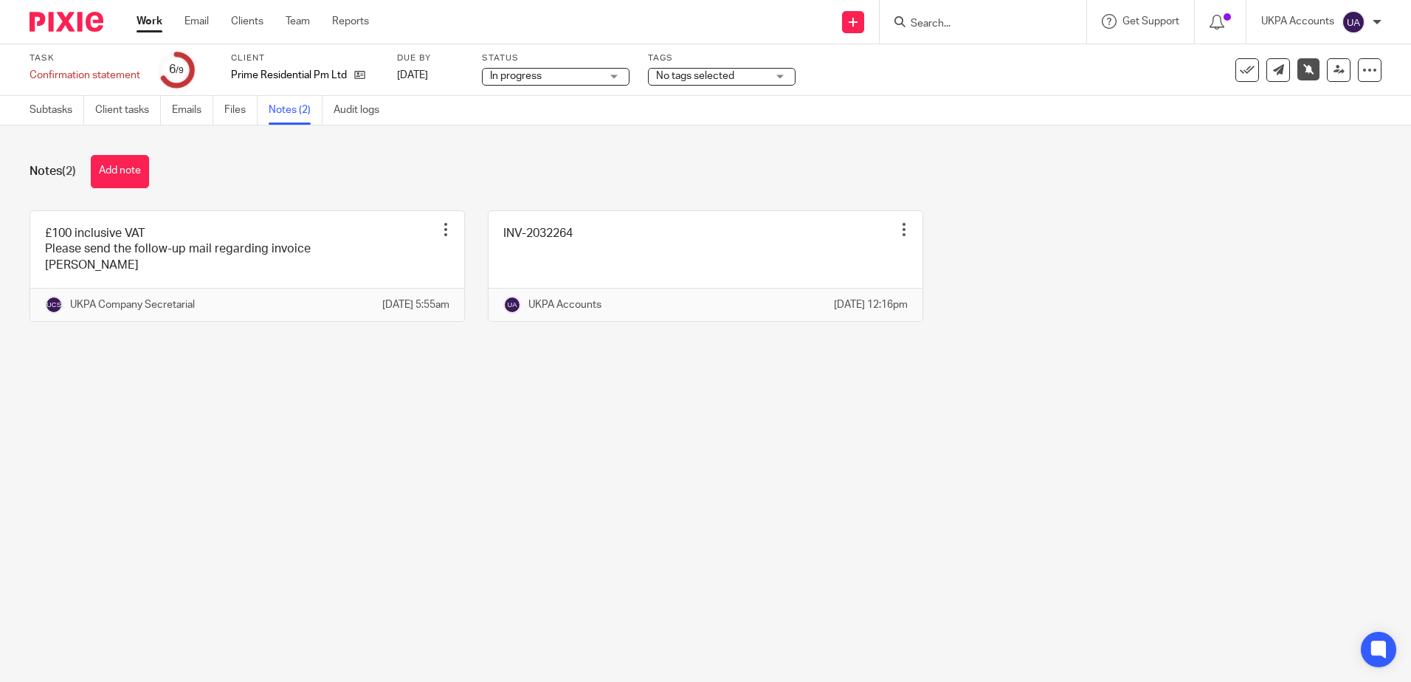
click at [519, 463] on main "Task Confirmation statement Save Confirmation statement 6 /9 Client Prime Resid…" at bounding box center [705, 341] width 1411 height 682
click at [439, 496] on main "Task Confirmation statement Save Confirmation statement 6 /9 Client Prime Resid…" at bounding box center [705, 341] width 1411 height 682
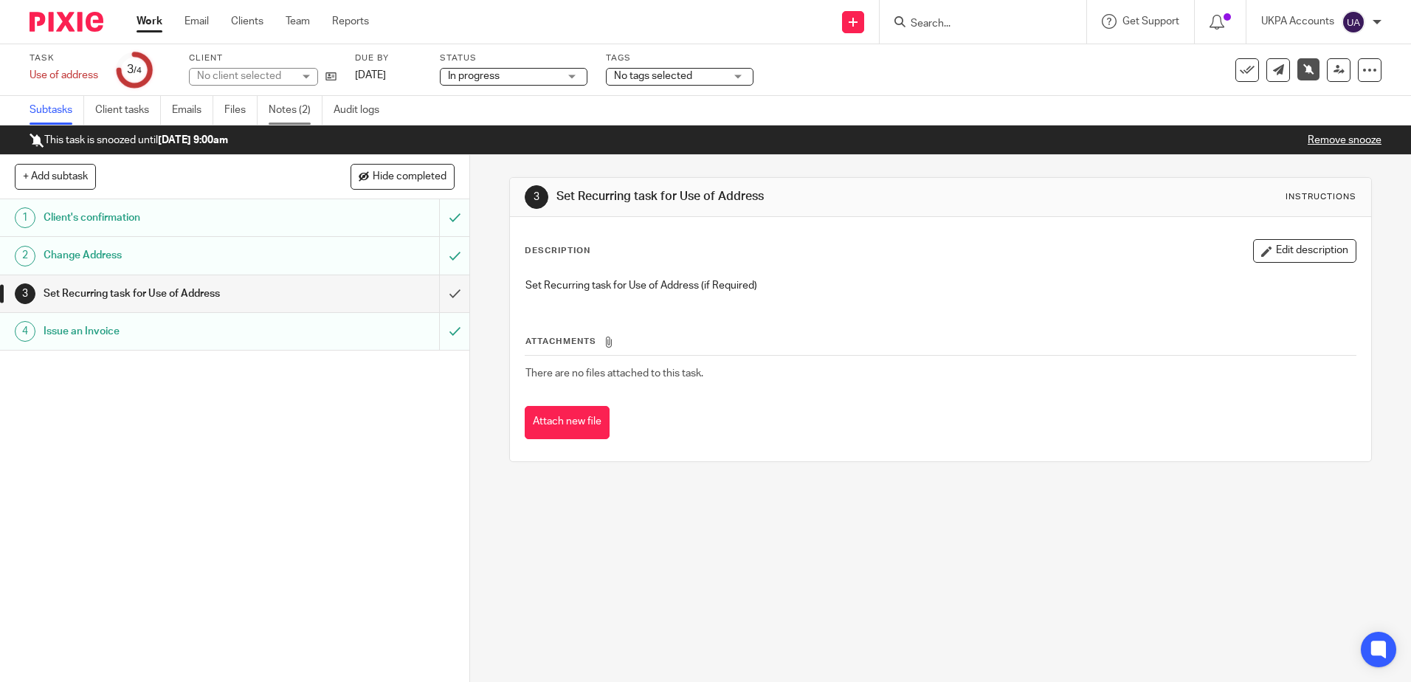
click at [290, 103] on link "Notes (2)" at bounding box center [296, 110] width 54 height 29
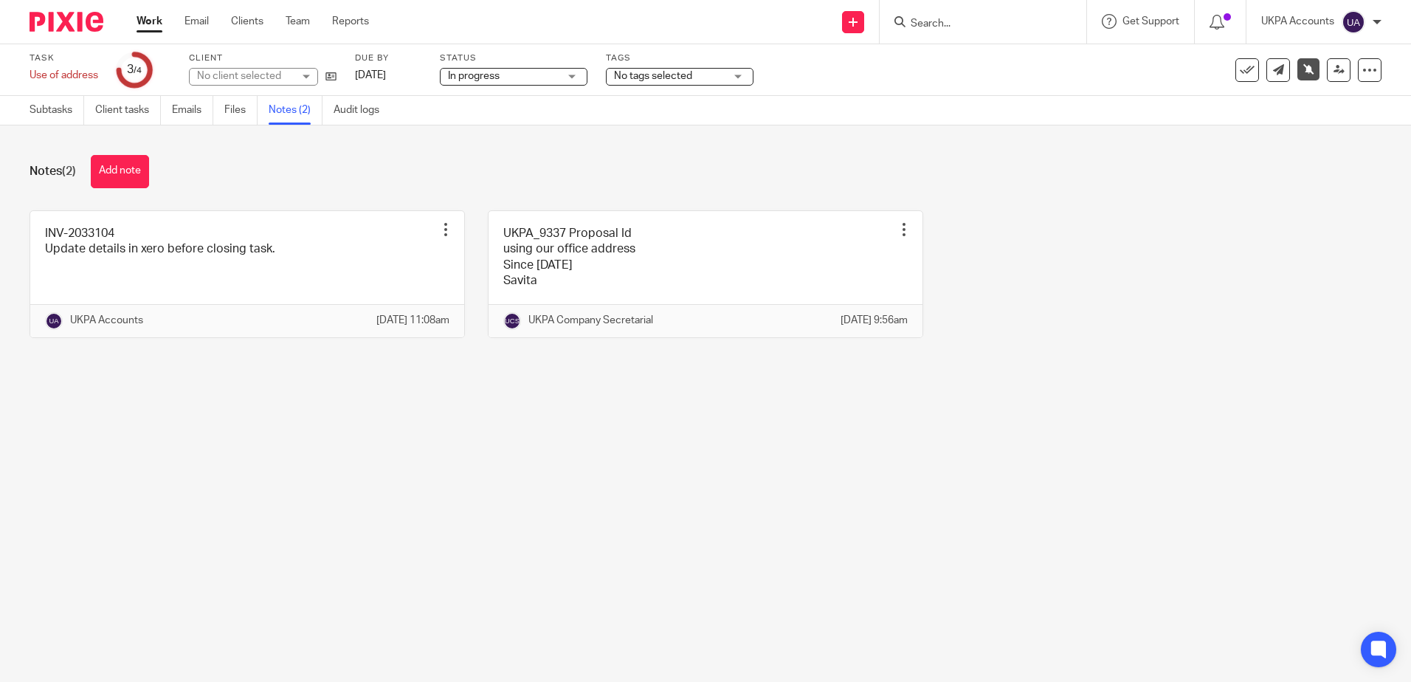
click at [602, 528] on main "Task Use of address Save Use of address 3 /4 Client No client selected Due by 2…" at bounding box center [705, 341] width 1411 height 682
click at [530, 424] on main "Task Use of address Save Use of address 3 /4 Client No client selected Due by 2…" at bounding box center [705, 341] width 1411 height 682
drag, startPoint x: 709, startPoint y: 545, endPoint x: 580, endPoint y: 457, distance: 156.1
click at [709, 545] on main "Task Use of address Save Use of address 3 /4 Client Oakbury Property Limited Oa…" at bounding box center [705, 341] width 1411 height 682
click at [286, 545] on main "Task Use of address Save Use of address 3 /4 Client Oakbury Property Limited Oa…" at bounding box center [705, 341] width 1411 height 682
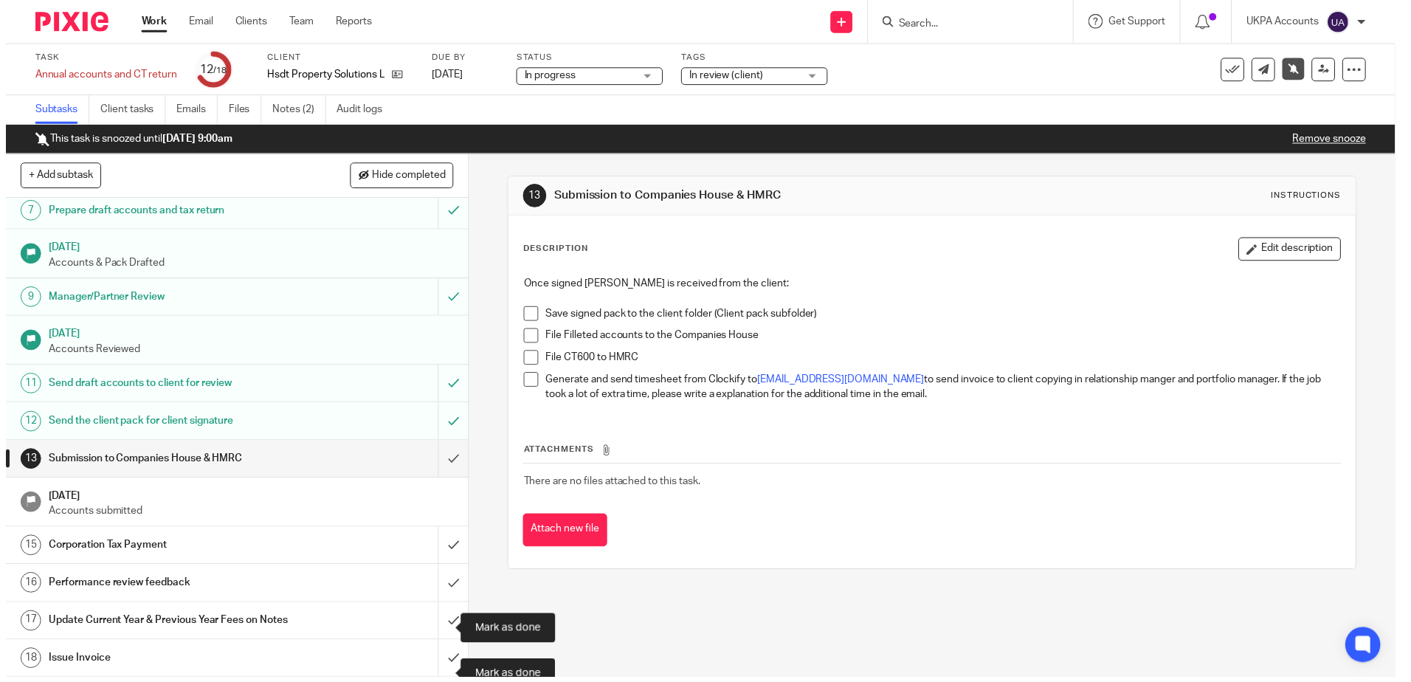
scroll to position [256, 0]
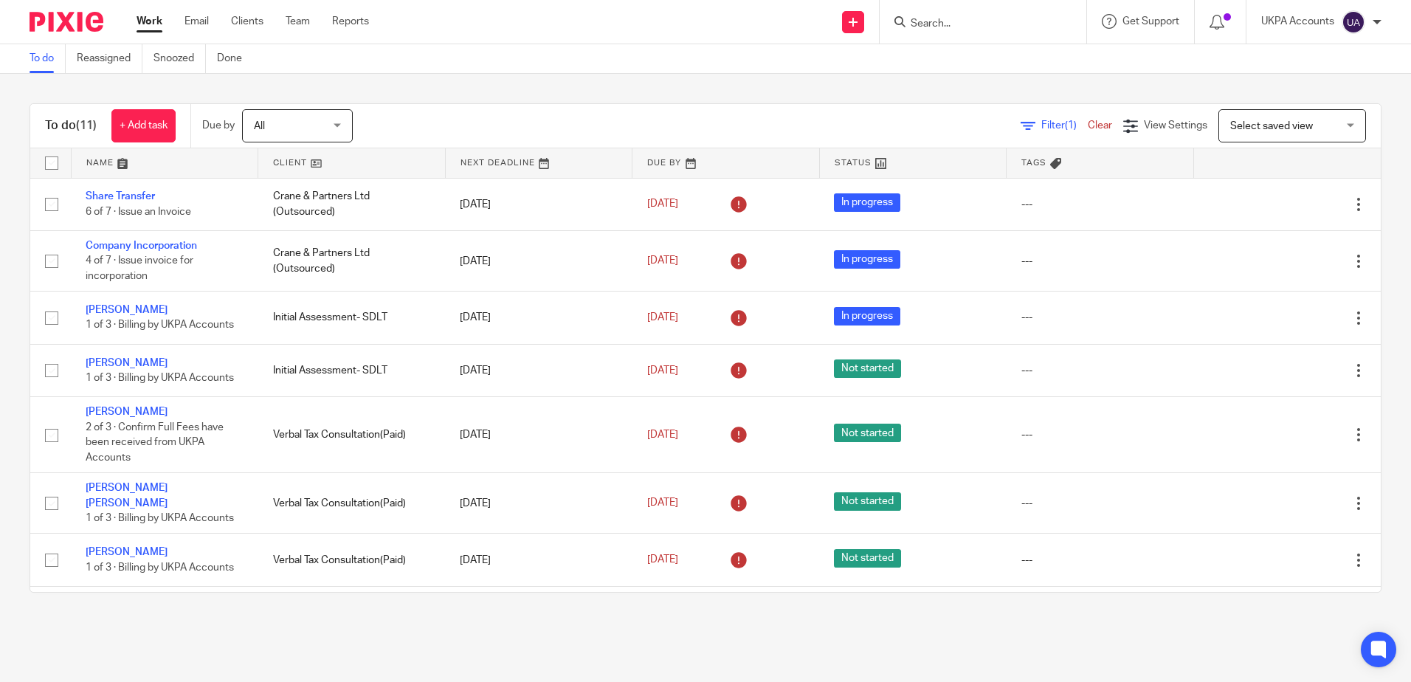
drag, startPoint x: 1078, startPoint y: 652, endPoint x: 1399, endPoint y: 542, distance: 339.3
click at [1078, 651] on main "To do Reassigned Snoozed Done To do (11) + Add task Due by All All [DATE] [DATE…" at bounding box center [705, 341] width 1411 height 682
click at [438, 73] on main "To do Reassigned Snoozed Done To do (11) + Add task Due by All All [DATE] [DATE…" at bounding box center [705, 341] width 1411 height 682
click at [581, 91] on div "To do (11) + Add task Due by All All [DATE] [DATE] This week Next week This mon…" at bounding box center [705, 348] width 1411 height 548
click at [487, 83] on div "To do (11) + Add task Due by All All [DATE] [DATE] This week Next week This mon…" at bounding box center [705, 348] width 1411 height 548
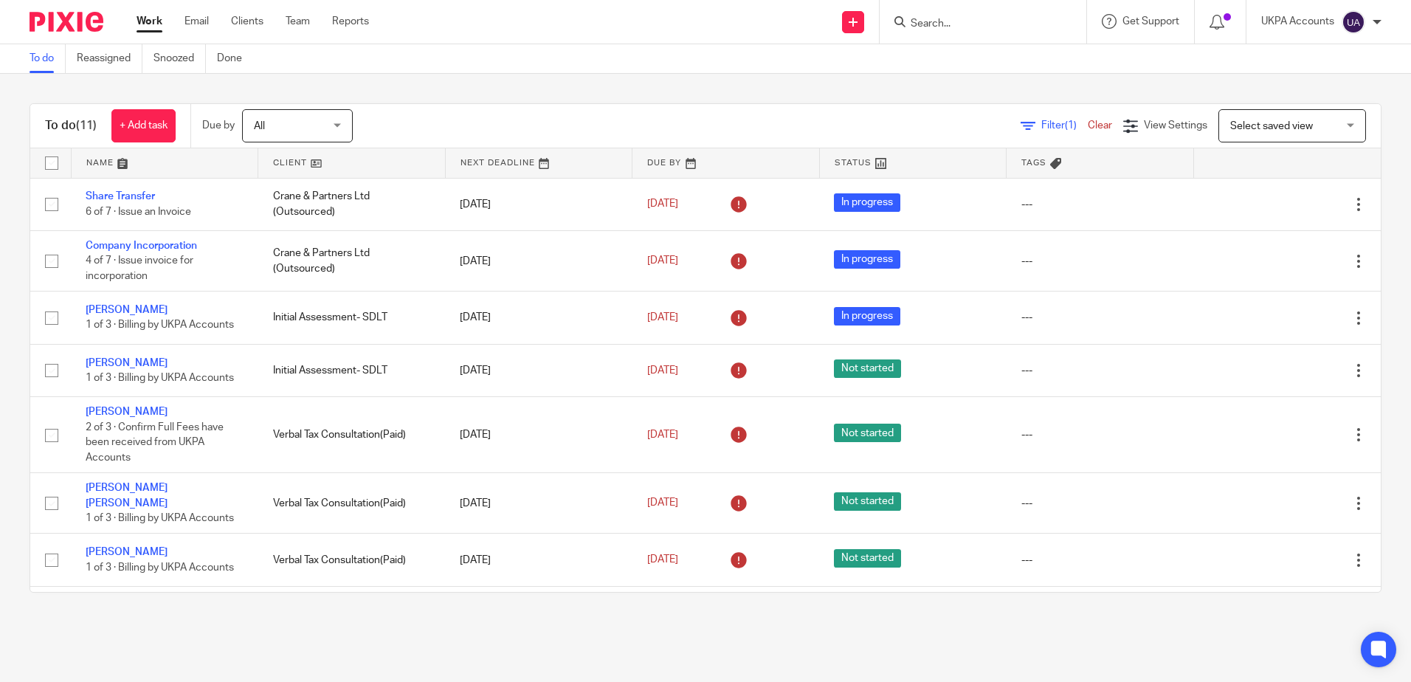
click at [506, 38] on div "Send new email Create task Add client Get Support Contact via email Check our d…" at bounding box center [901, 22] width 1020 height 44
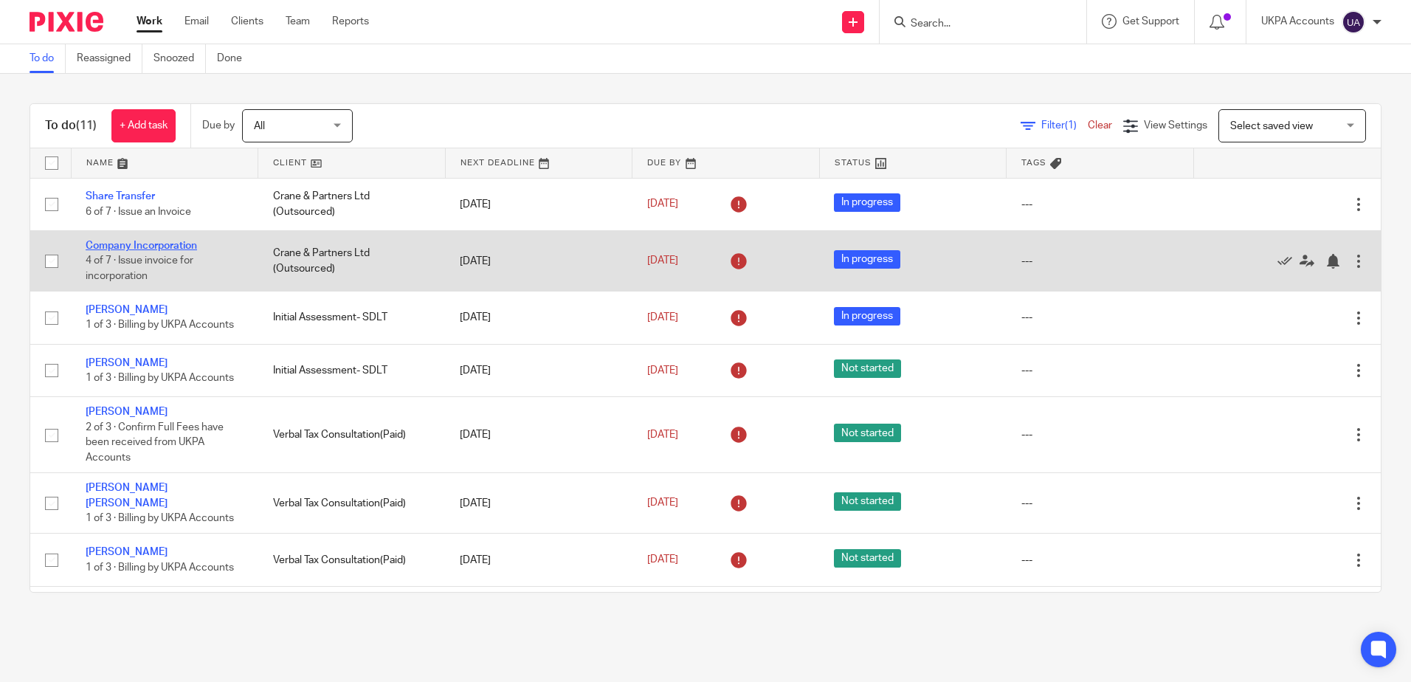
click at [156, 245] on link "Company Incorporation" at bounding box center [141, 246] width 111 height 10
